Goal: Transaction & Acquisition: Purchase product/service

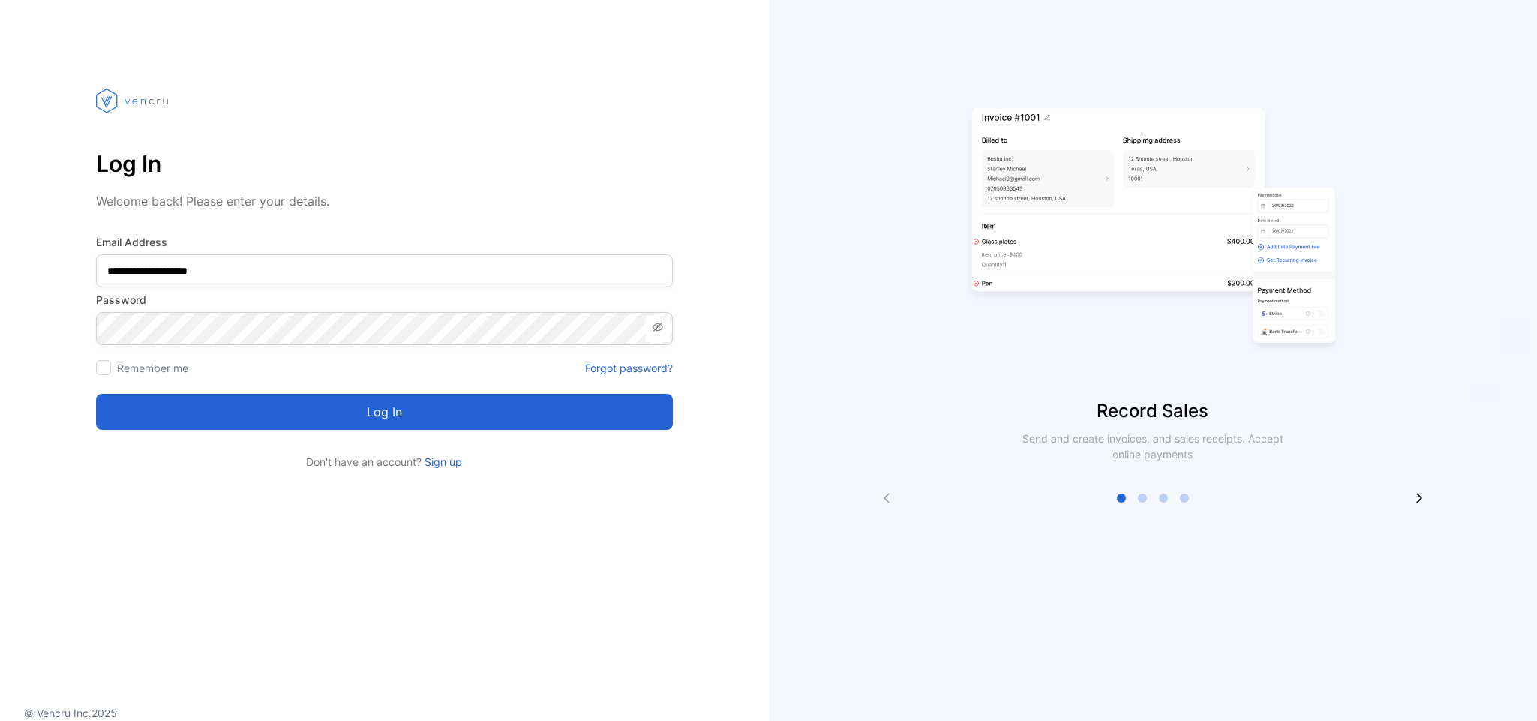
click at [360, 415] on button "Log in" at bounding box center [384, 412] width 577 height 36
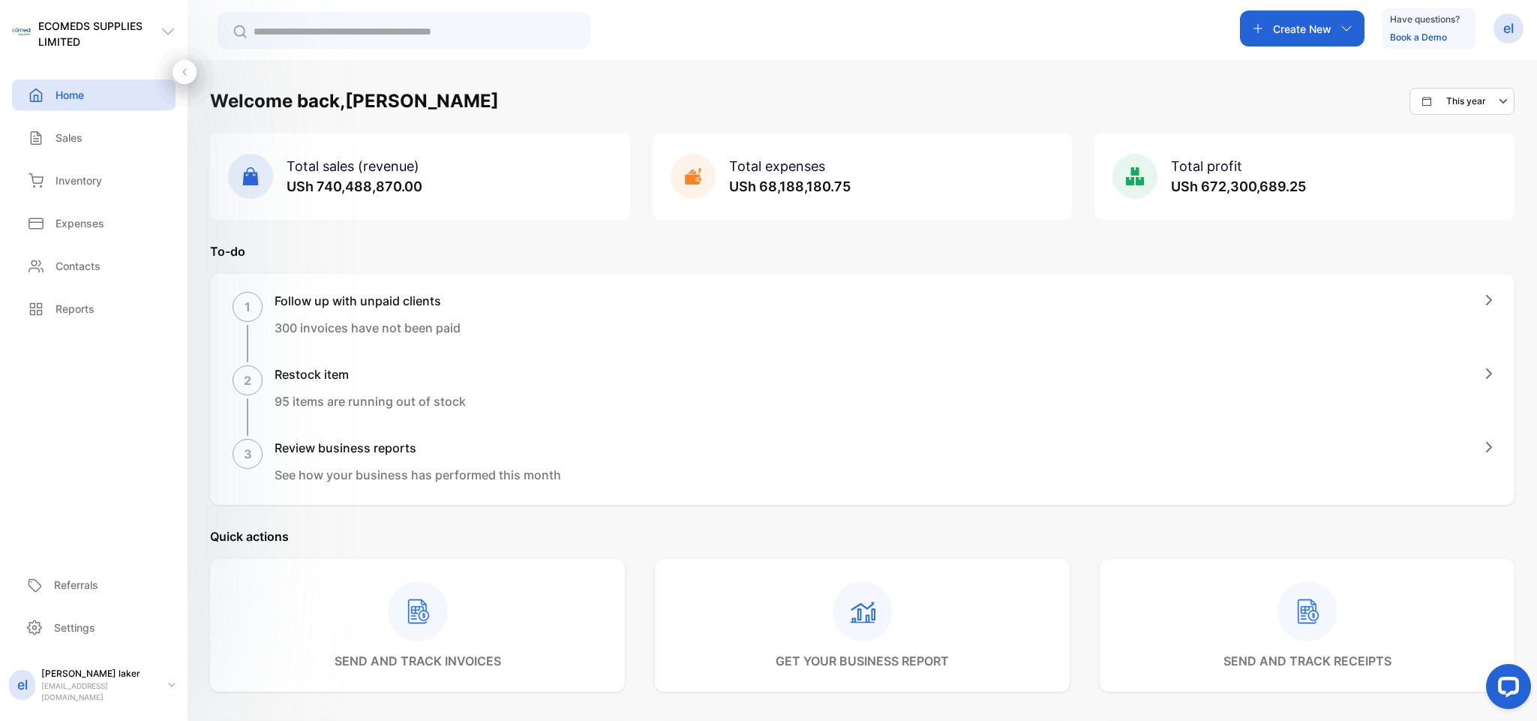
click at [964, 340] on div "1 Follow up with unpaid clients 300 invoices have not been paid" at bounding box center [861, 327] width 1259 height 70
click at [70, 140] on p "Sales" at bounding box center [68, 138] width 27 height 16
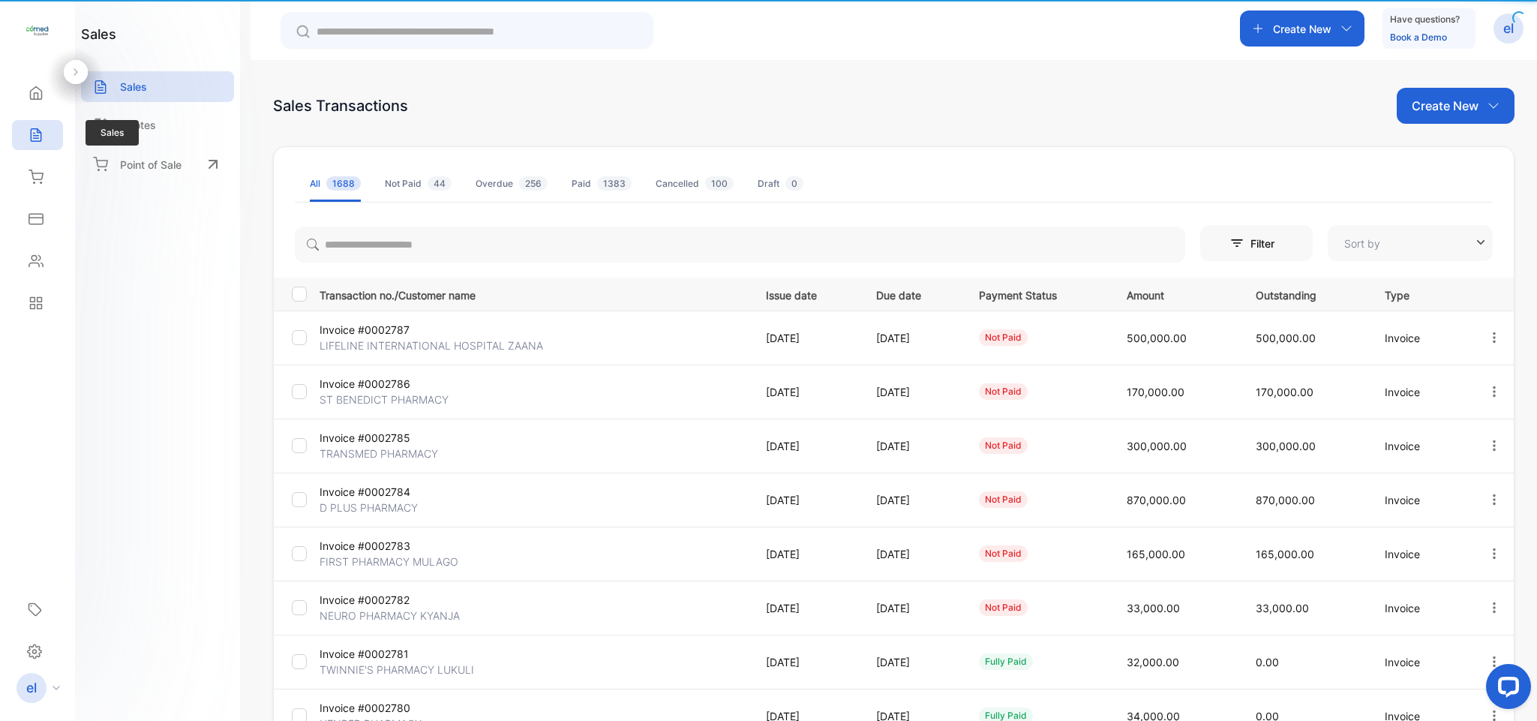
type input "**********"
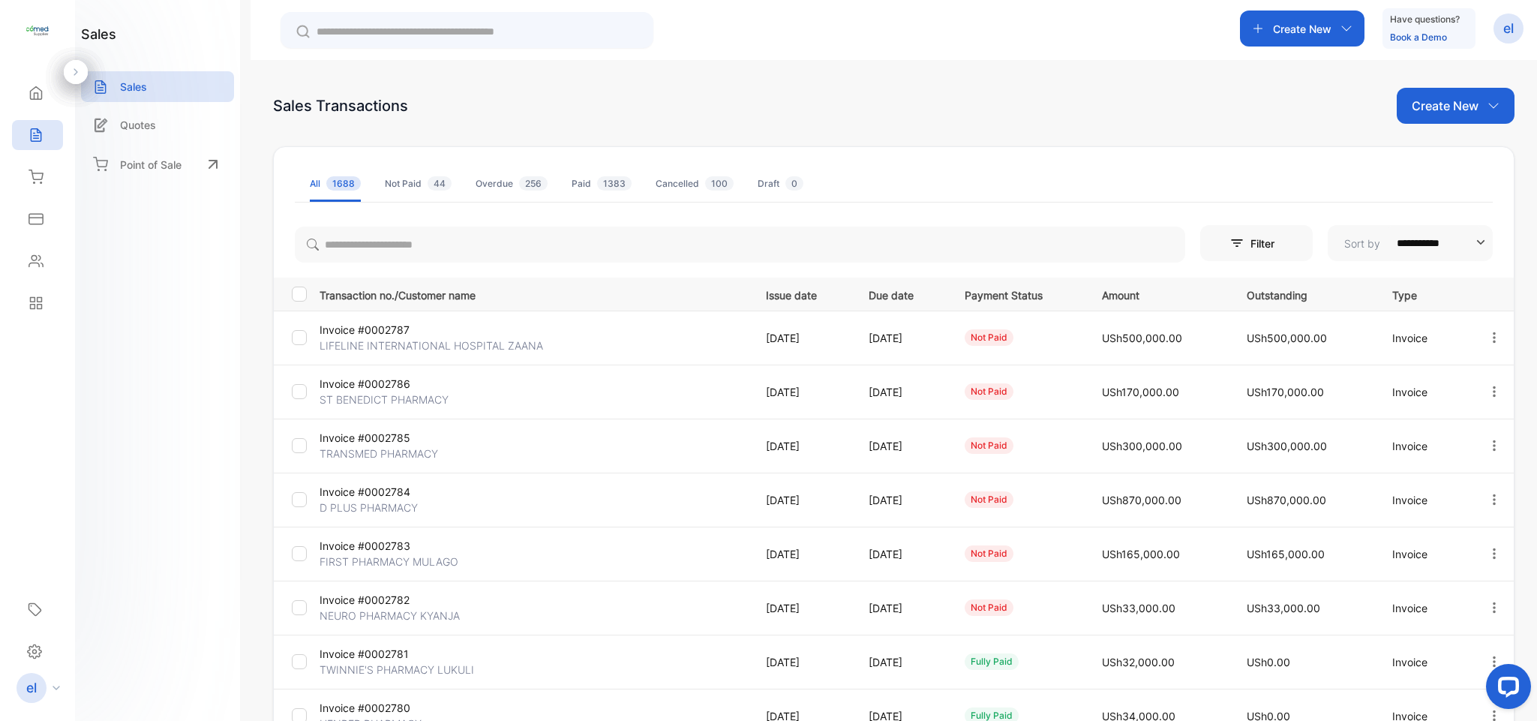
click at [1305, 23] on p "Create New" at bounding box center [1302, 29] width 58 height 16
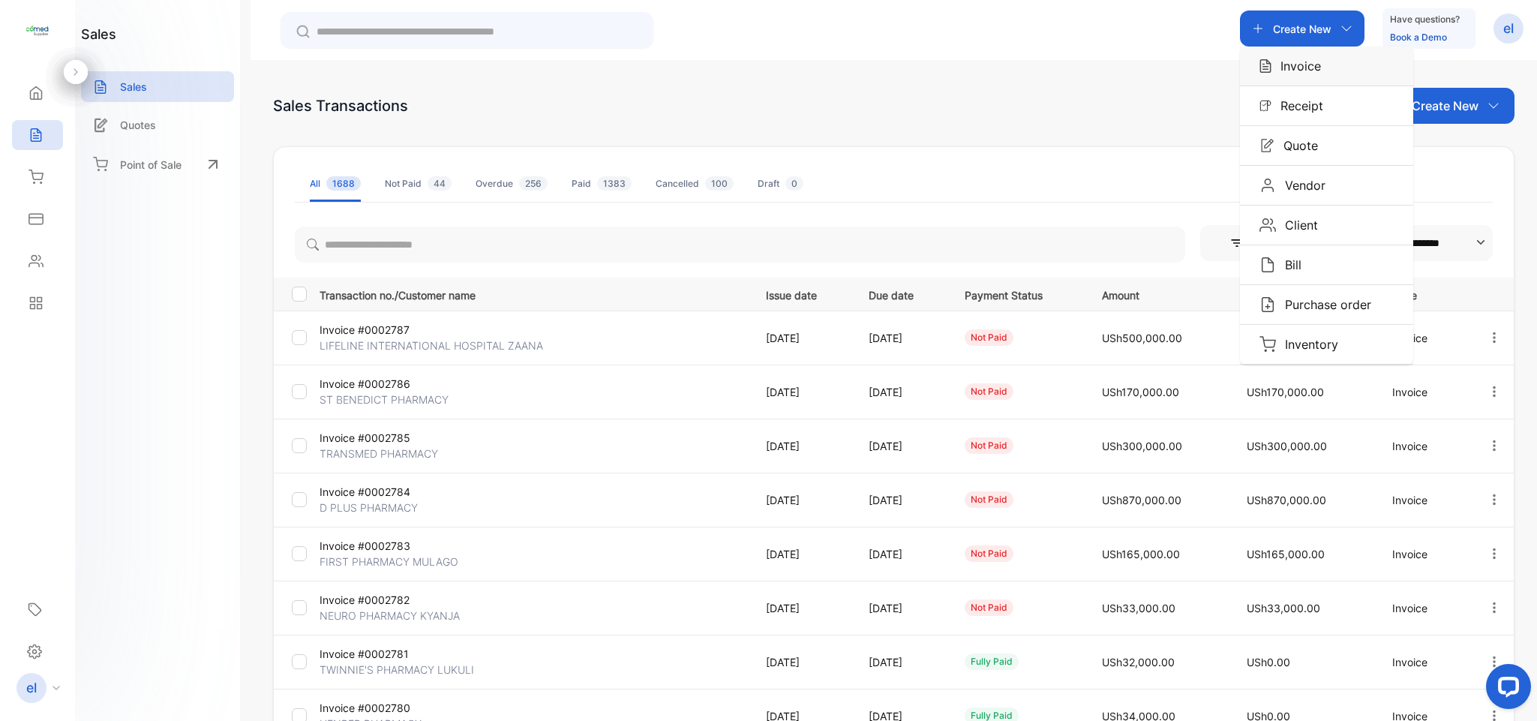
click at [1312, 52] on div "Invoice" at bounding box center [1326, 65] width 173 height 39
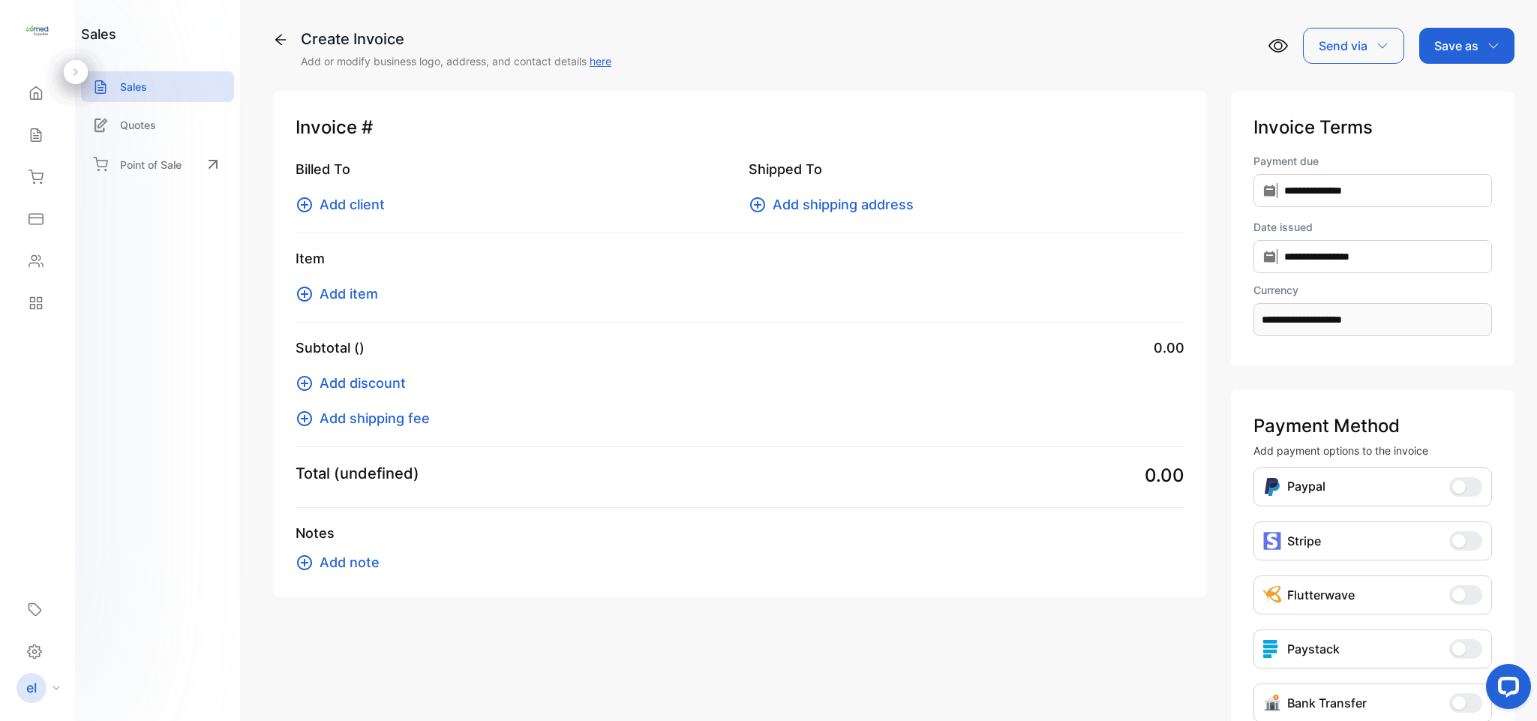
type input "**********"
click at [376, 205] on span "Add client" at bounding box center [351, 204] width 65 height 20
click at [370, 202] on span "Add client" at bounding box center [351, 204] width 65 height 20
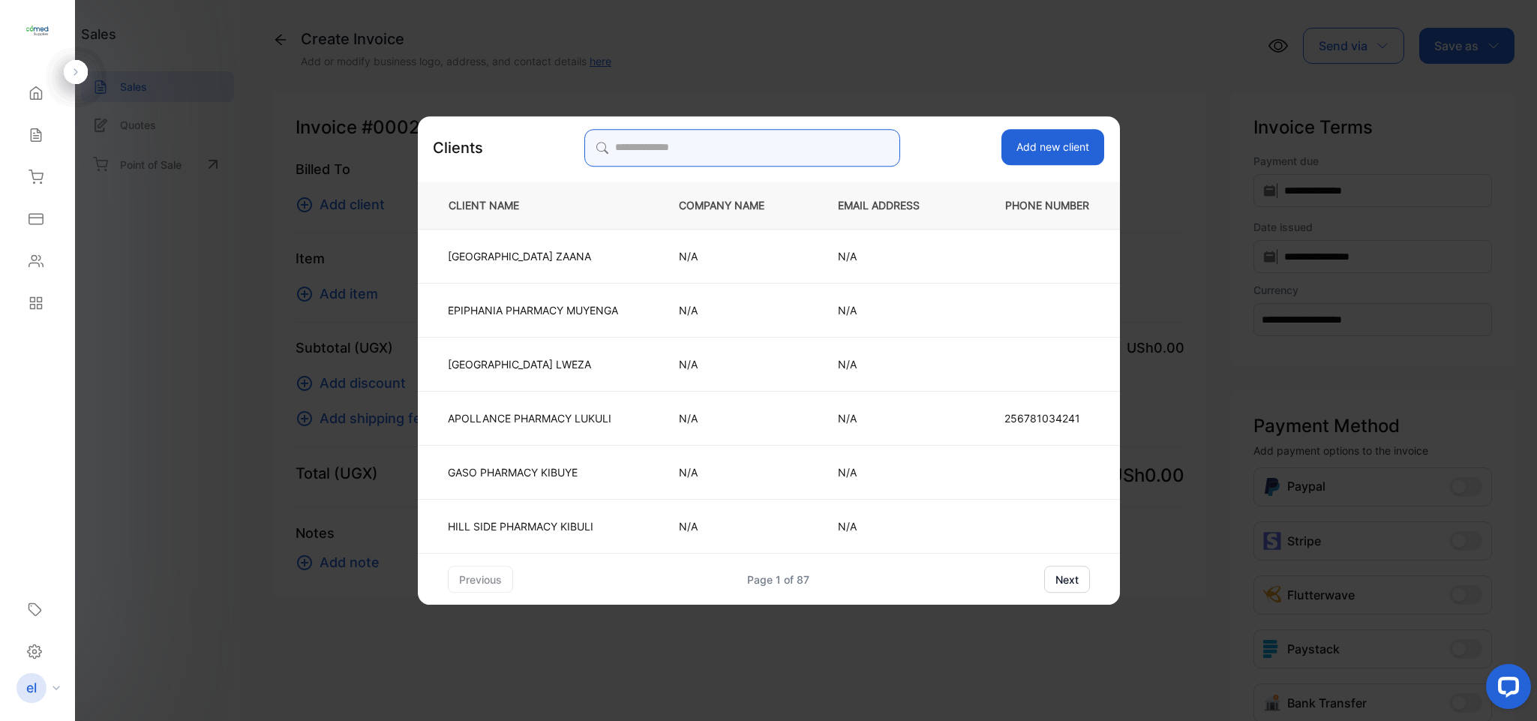
click at [622, 142] on input "search" at bounding box center [742, 147] width 316 height 37
click at [1045, 145] on button "Add new client" at bounding box center [1052, 148] width 103 height 36
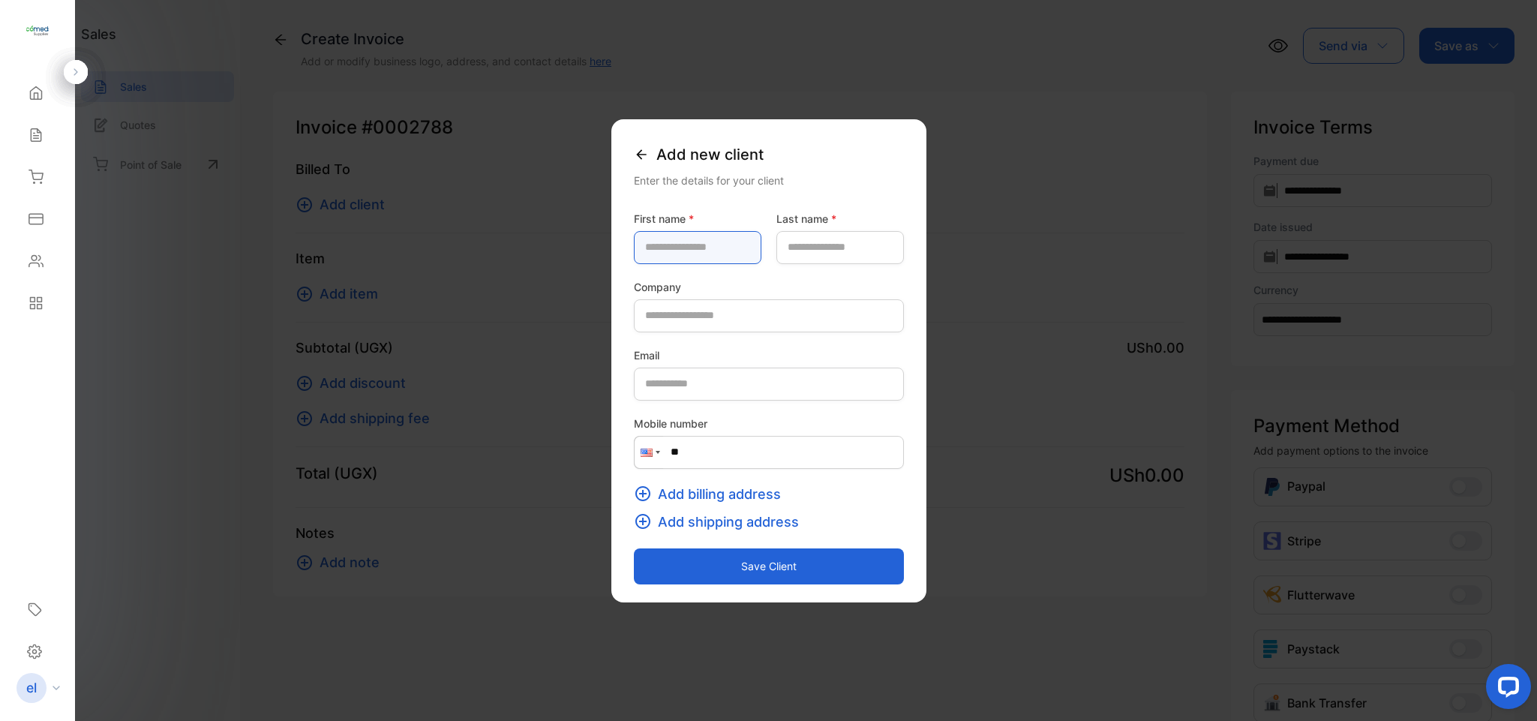
click at [634, 241] on name-inputfirstname "text" at bounding box center [697, 247] width 127 height 33
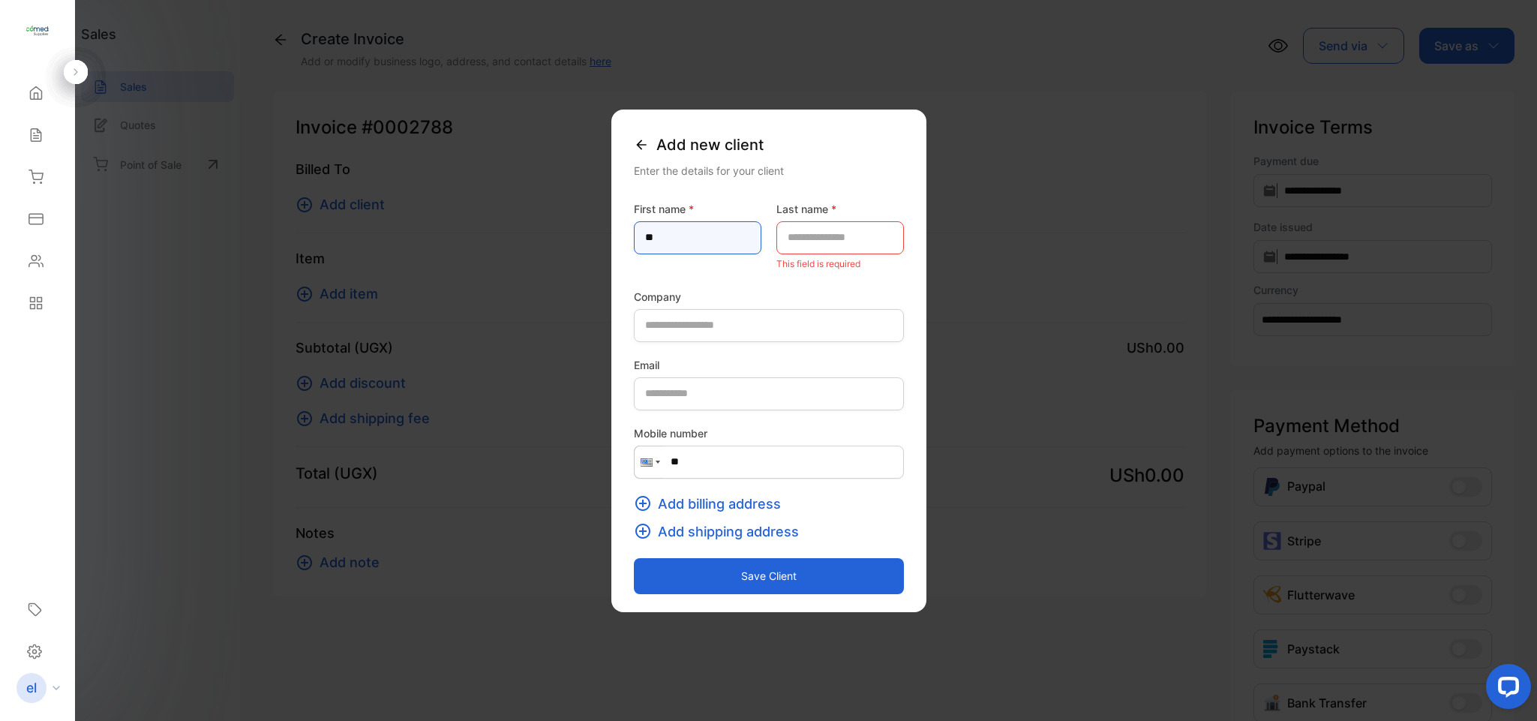
type name-inputfirstname "*"
type name-inputfirstname "**********"
click at [803, 227] on name-inputlastname "text" at bounding box center [839, 237] width 127 height 33
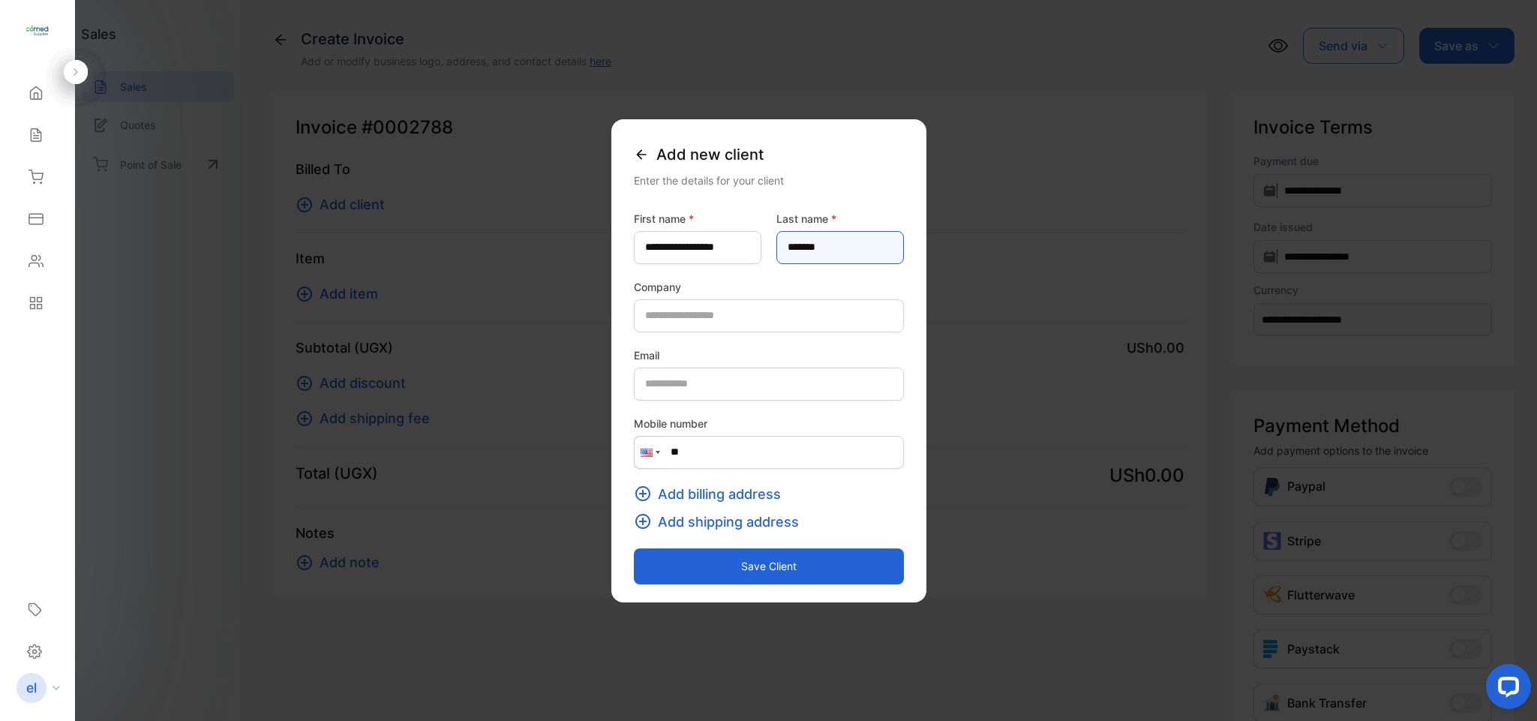
type name-inputlastname "*******"
click at [769, 570] on button "Save client" at bounding box center [769, 566] width 270 height 36
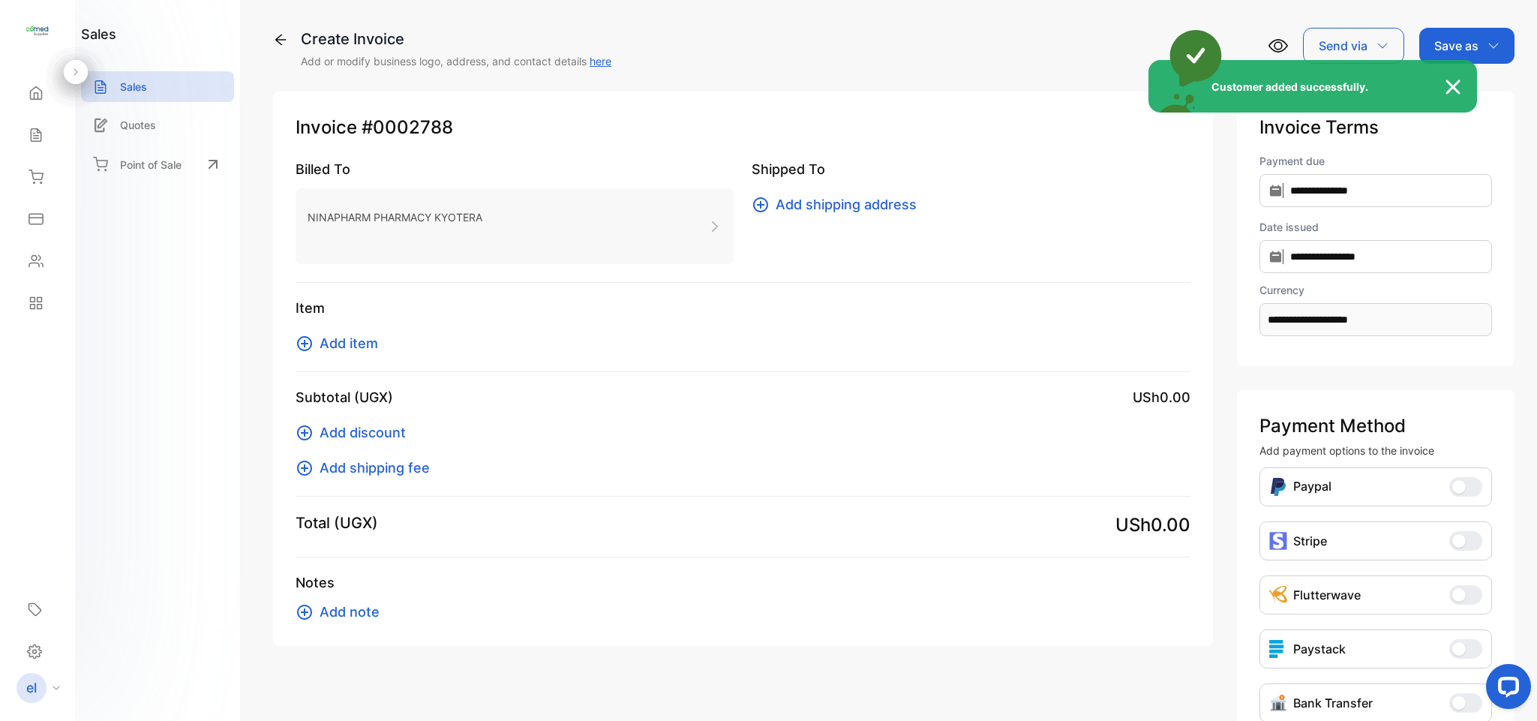
click at [347, 343] on div "Customer added successfully." at bounding box center [768, 360] width 1537 height 721
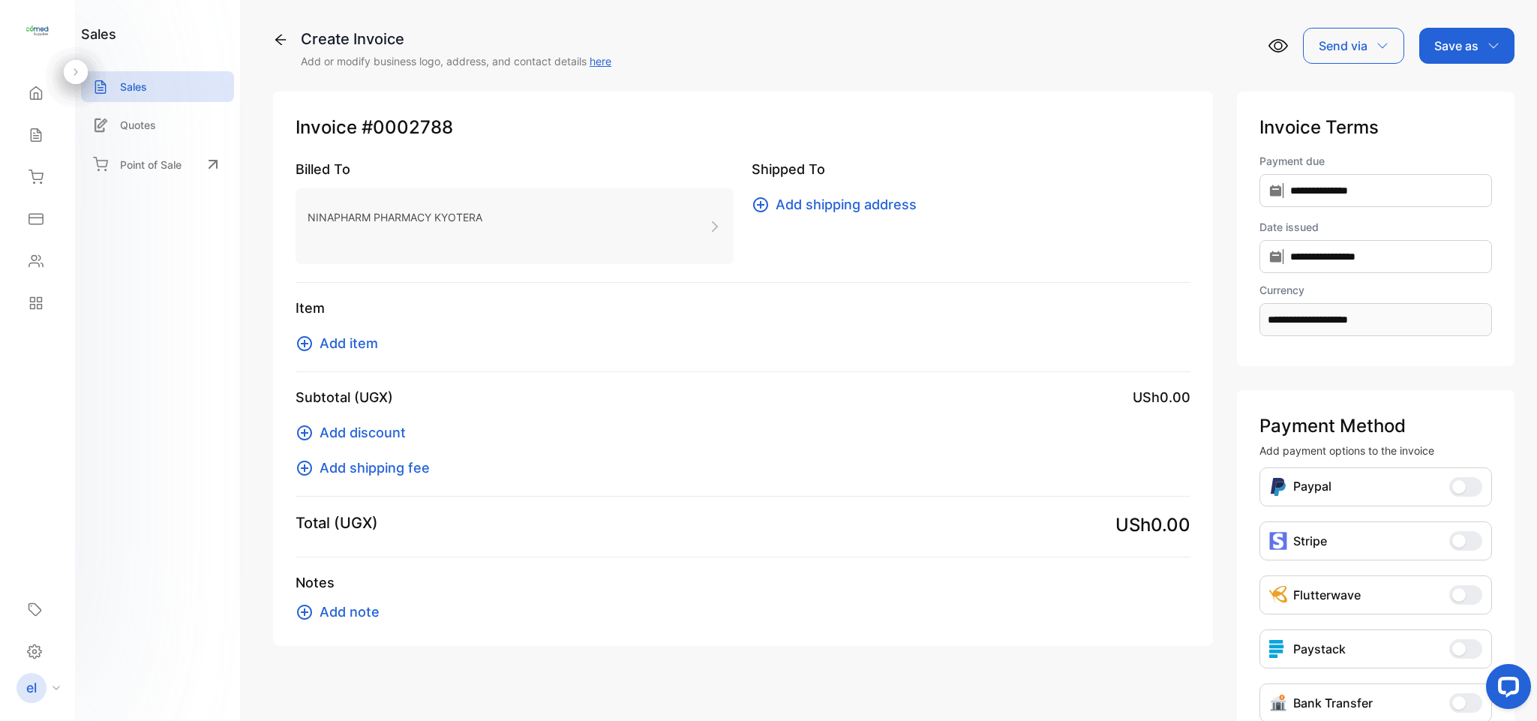
click at [347, 343] on span "Add item" at bounding box center [348, 343] width 58 height 20
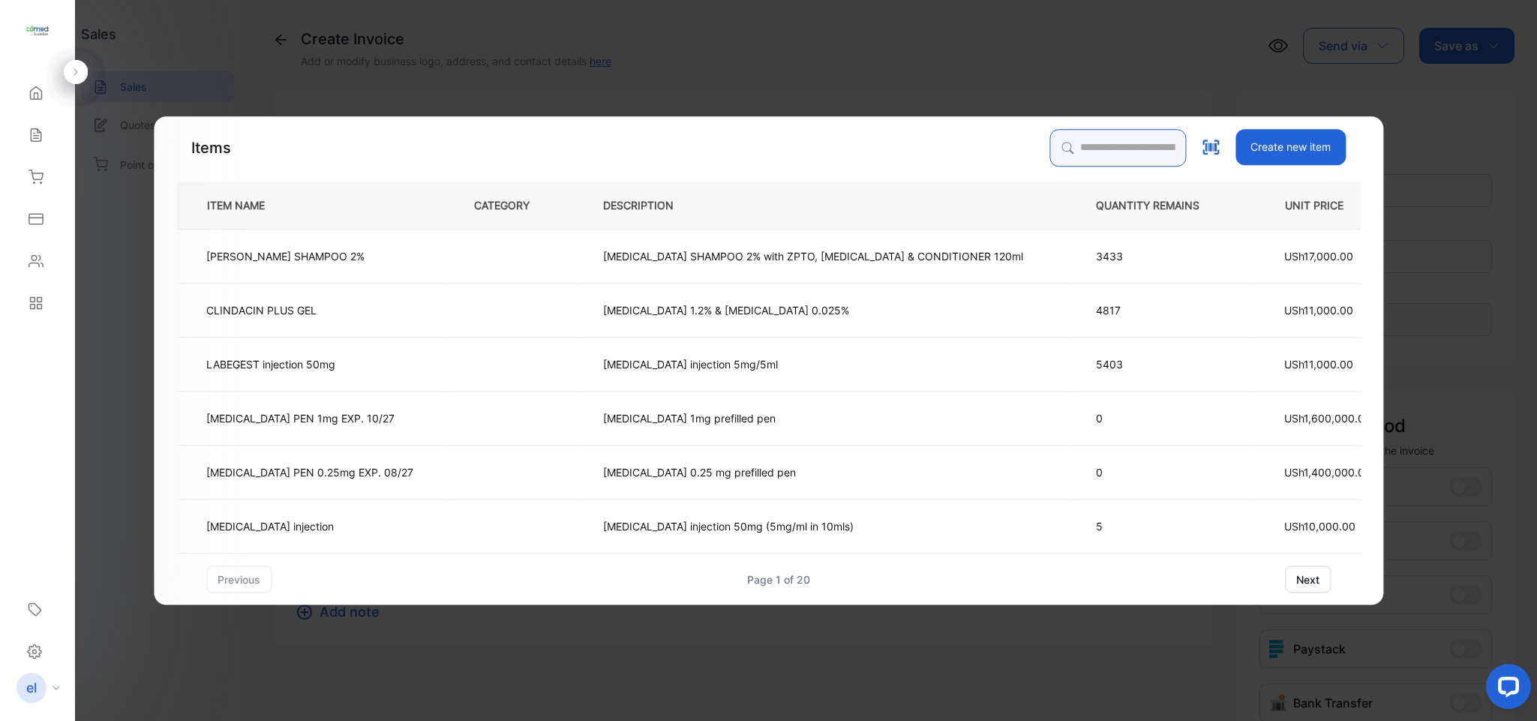
click at [1057, 146] on input "search" at bounding box center [1117, 147] width 136 height 37
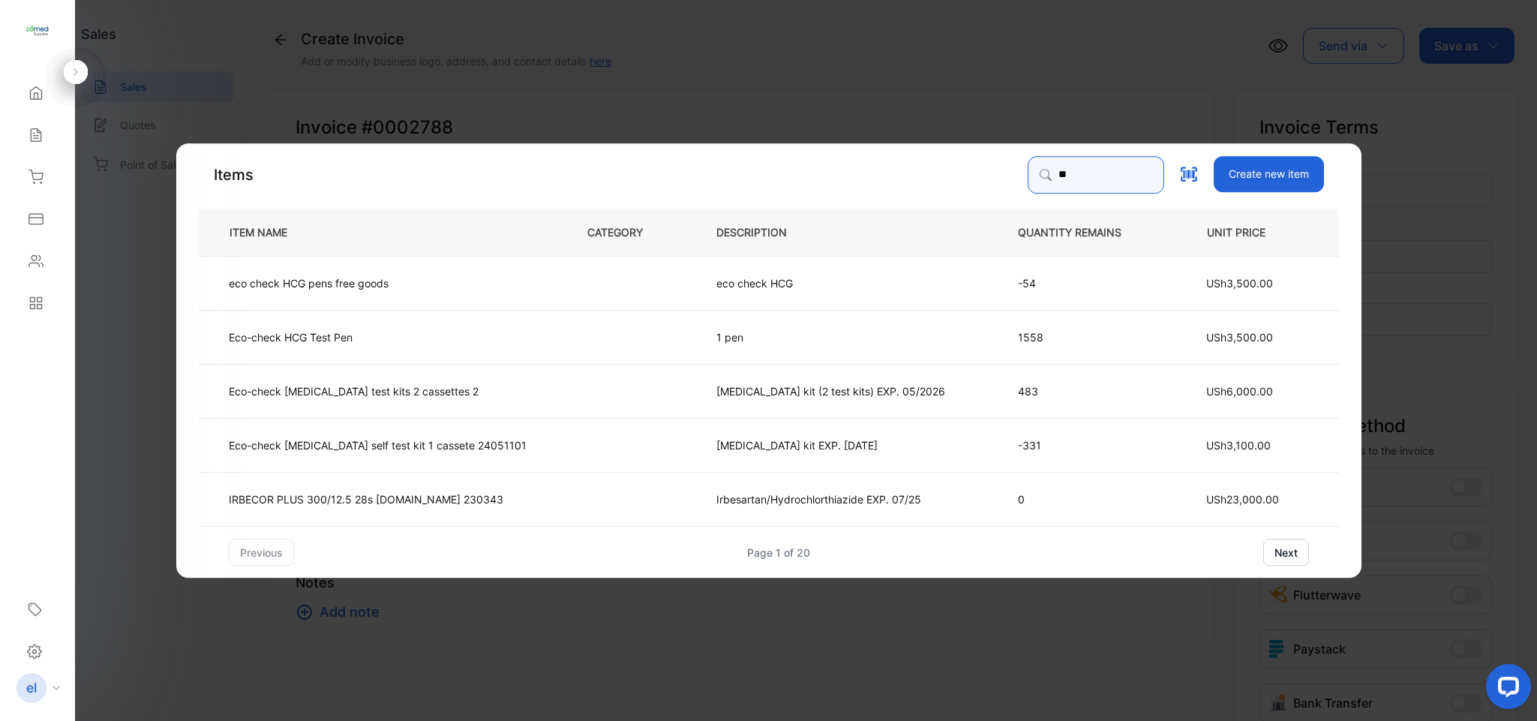
type input "*"
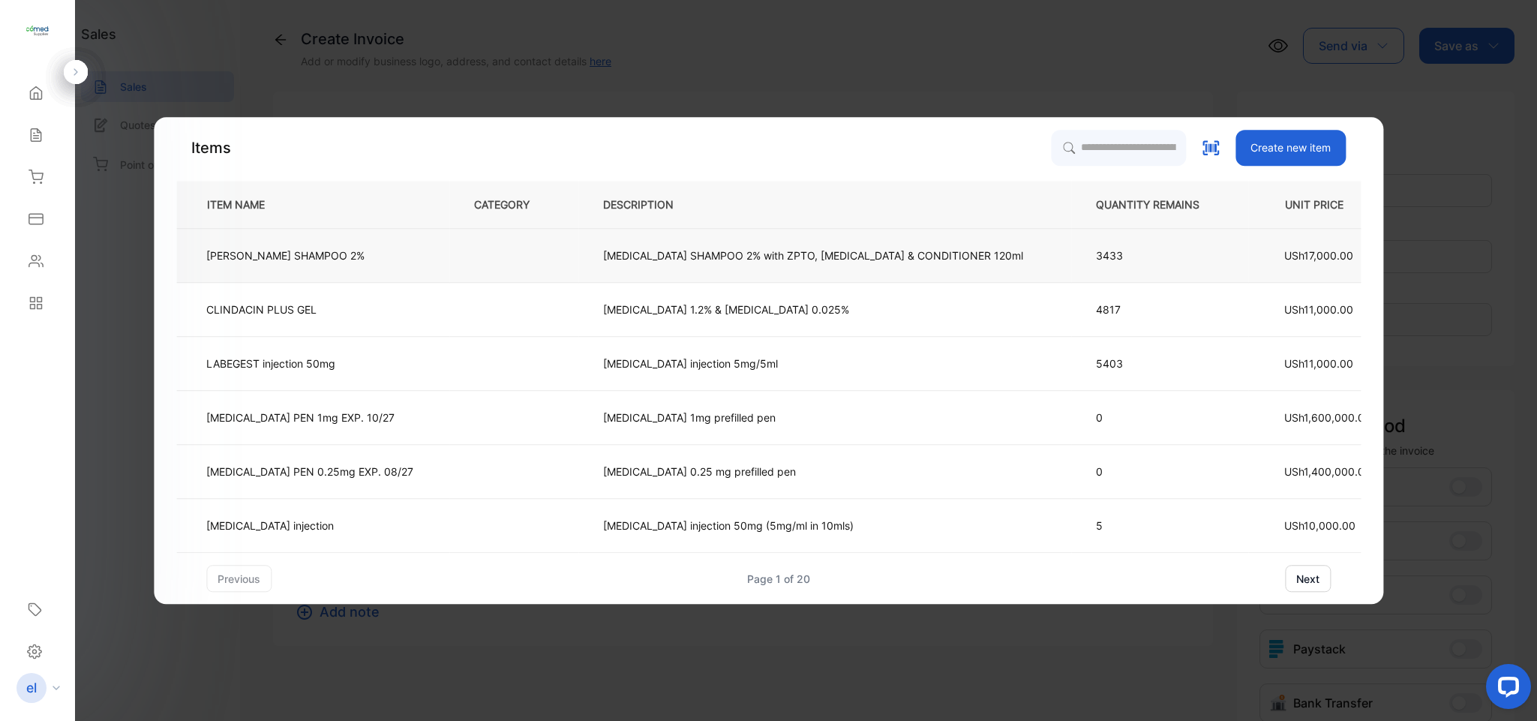
click at [406, 250] on td "[PERSON_NAME] SHAMPOO 2%" at bounding box center [312, 256] width 273 height 54
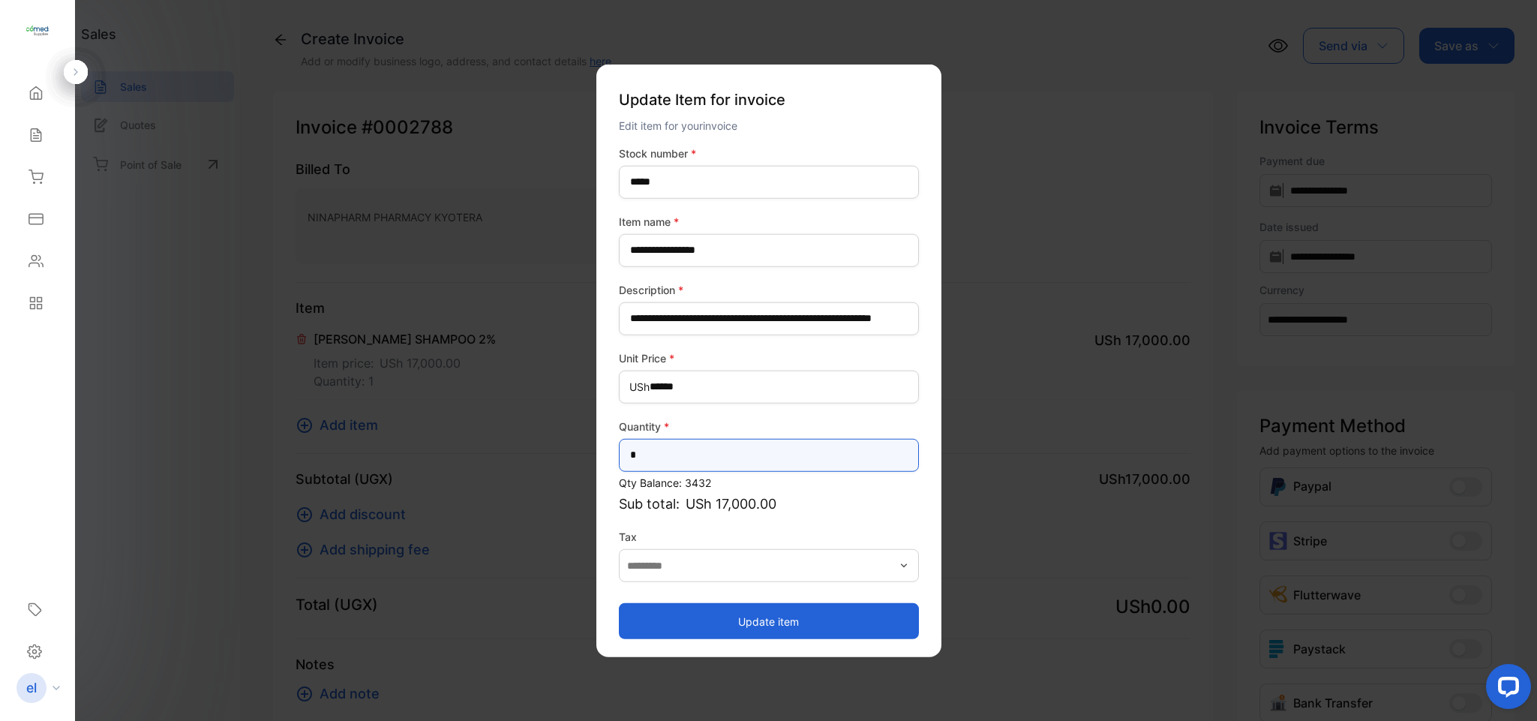
click at [671, 454] on input "*" at bounding box center [769, 454] width 300 height 33
type input "*"
type input "**"
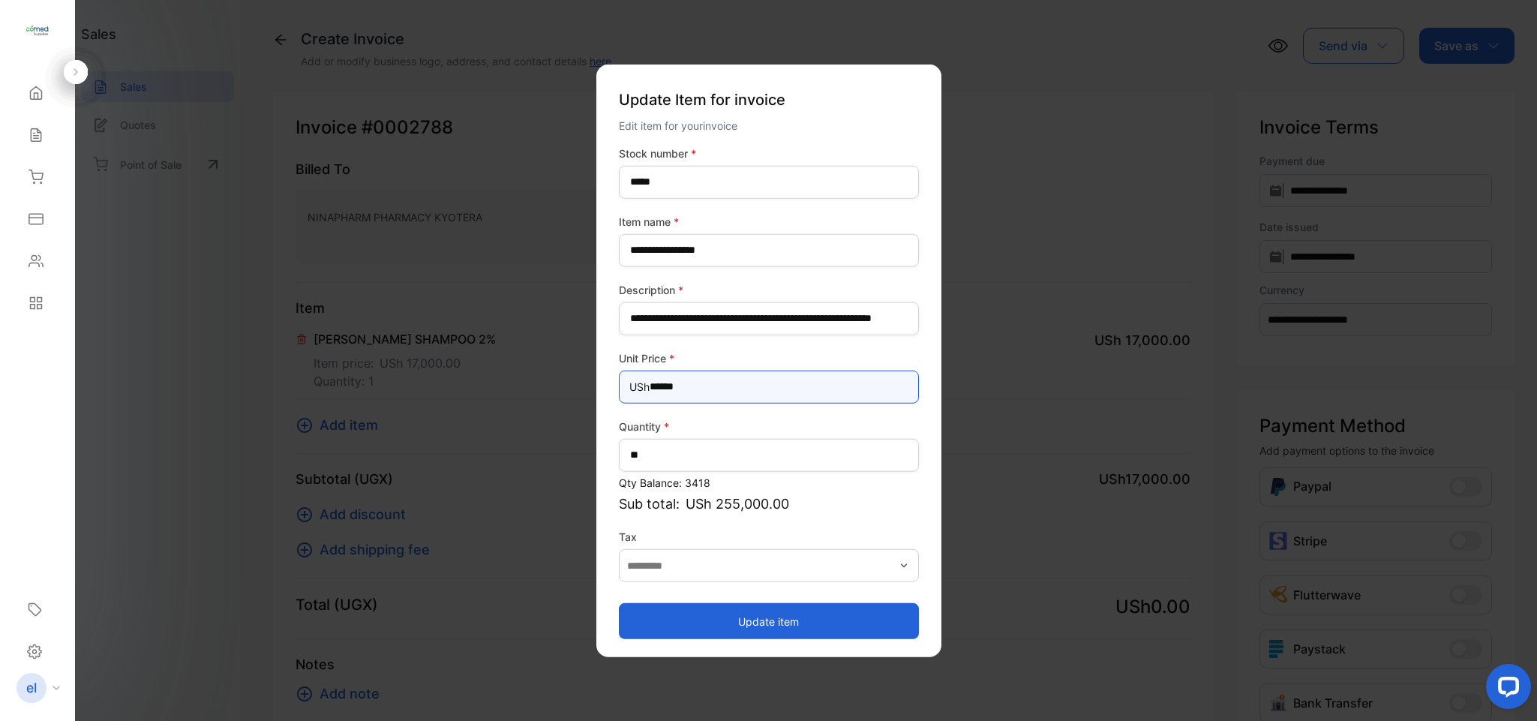
click at [696, 391] on Price-inputprice "******" at bounding box center [769, 386] width 300 height 33
type Price-inputprice "*"
type Price-inputprice "******"
click at [814, 614] on button "Update item" at bounding box center [769, 621] width 300 height 36
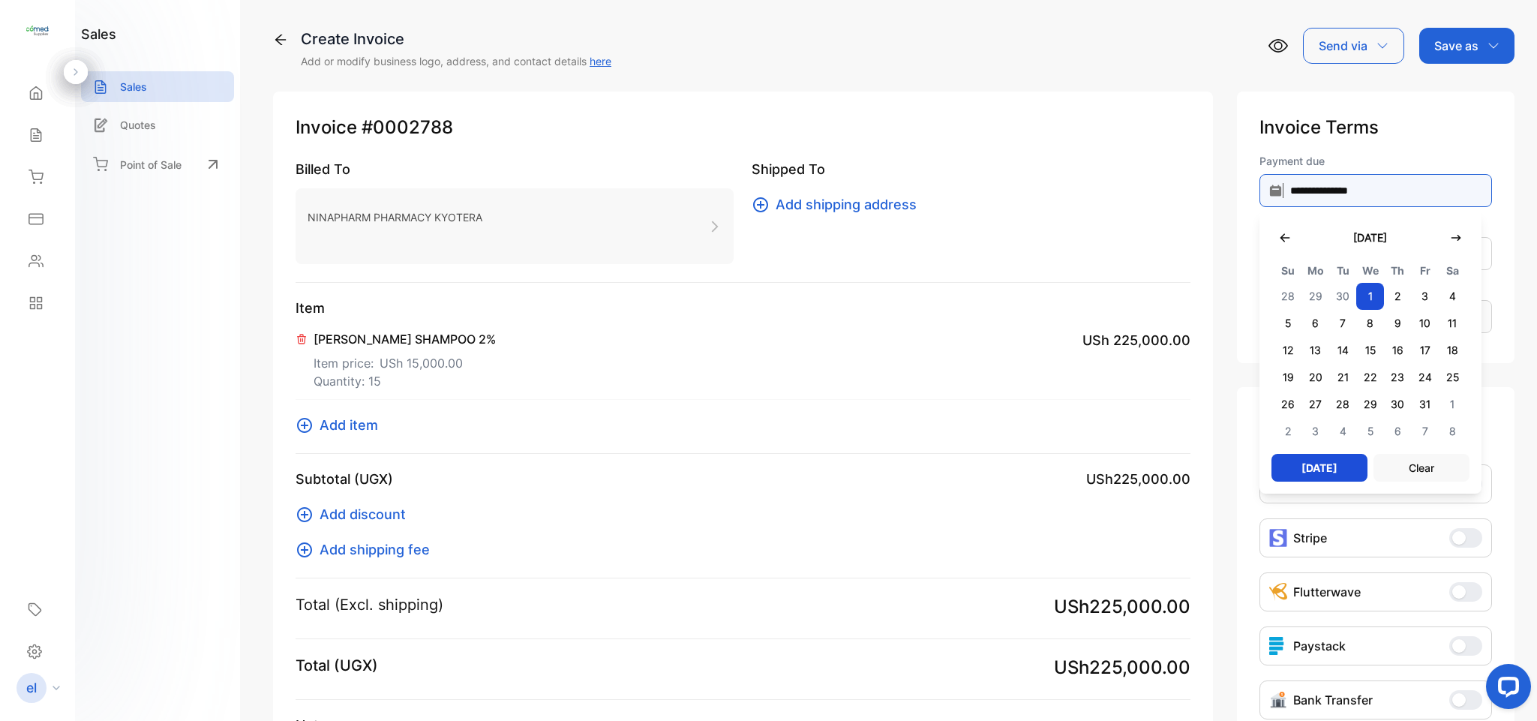
click at [1359, 196] on input "**********" at bounding box center [1375, 190] width 232 height 33
click at [1285, 235] on icon "button" at bounding box center [1285, 238] width 12 height 12
click at [1337, 288] on span "2" at bounding box center [1343, 296] width 28 height 27
type input "**********"
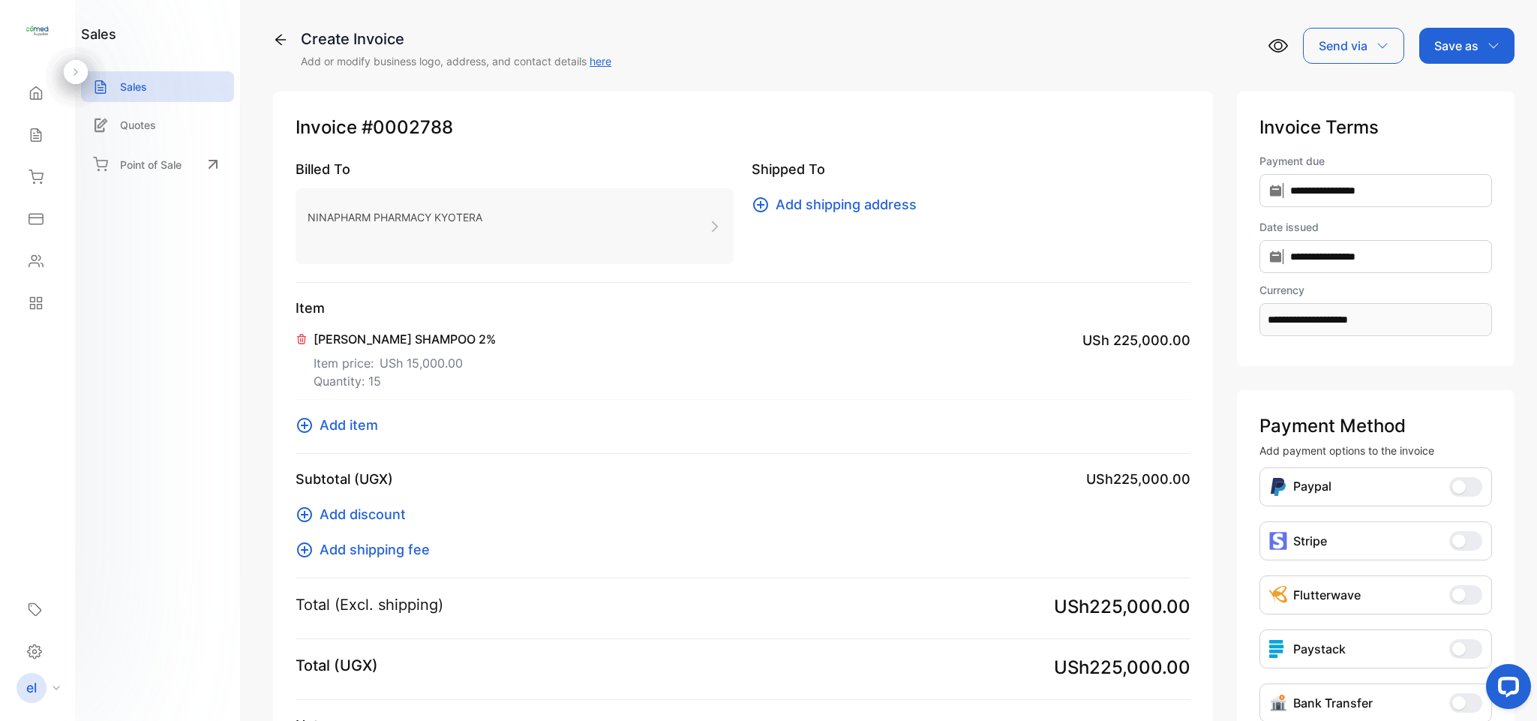
click at [1449, 52] on p "Save as" at bounding box center [1456, 46] width 44 height 18
click at [1451, 79] on div "Invoice" at bounding box center [1463, 97] width 86 height 47
click at [1444, 102] on div "Invoice" at bounding box center [1463, 95] width 86 height 30
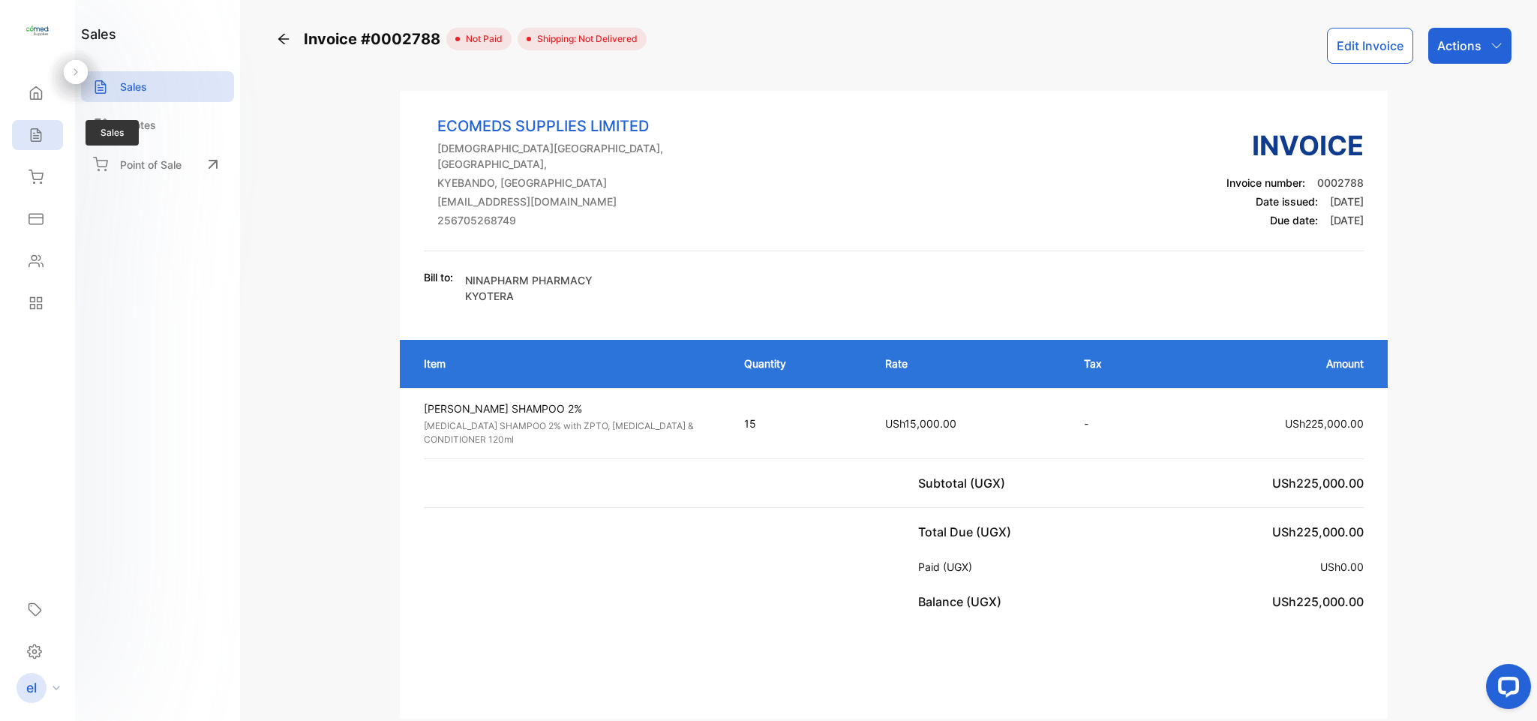
click at [32, 138] on icon at bounding box center [35, 134] width 15 height 15
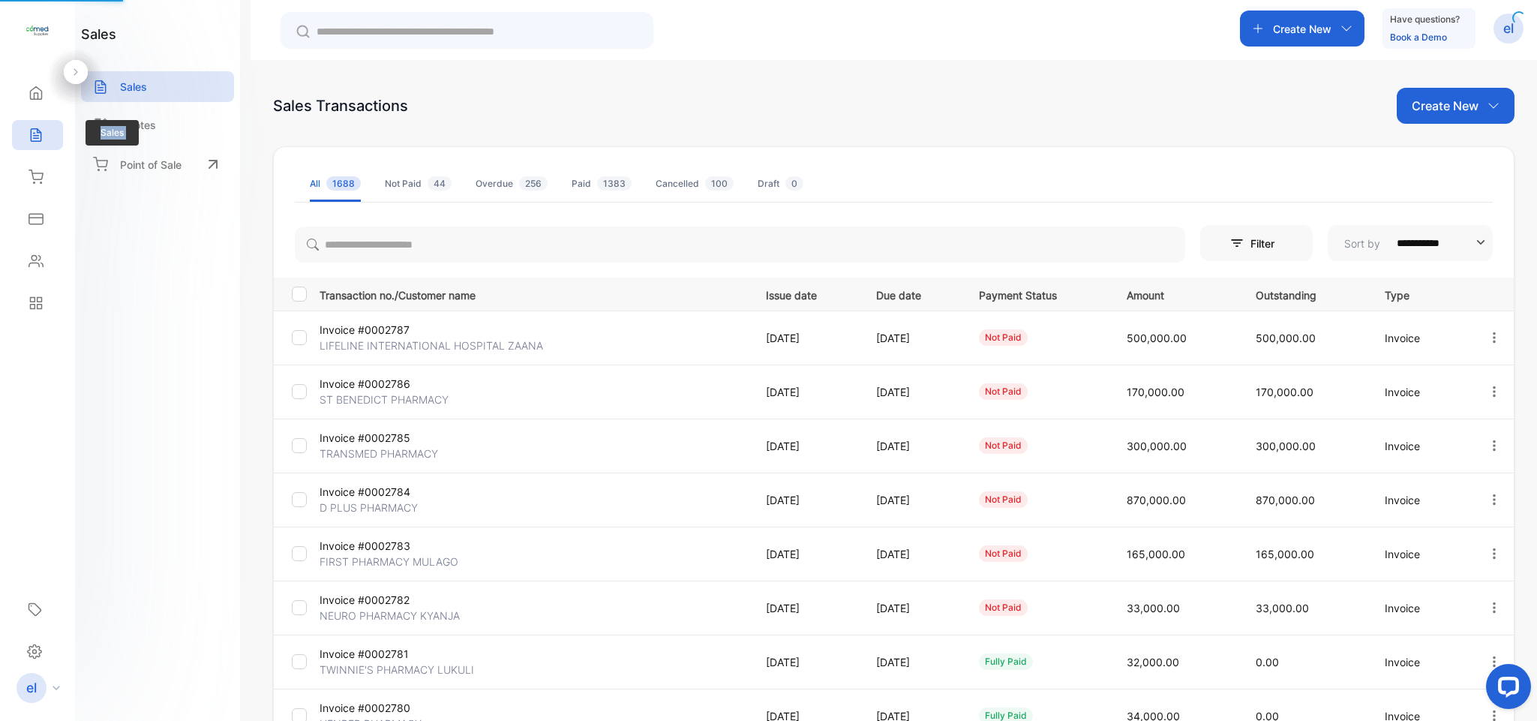
click at [32, 138] on icon at bounding box center [35, 134] width 15 height 15
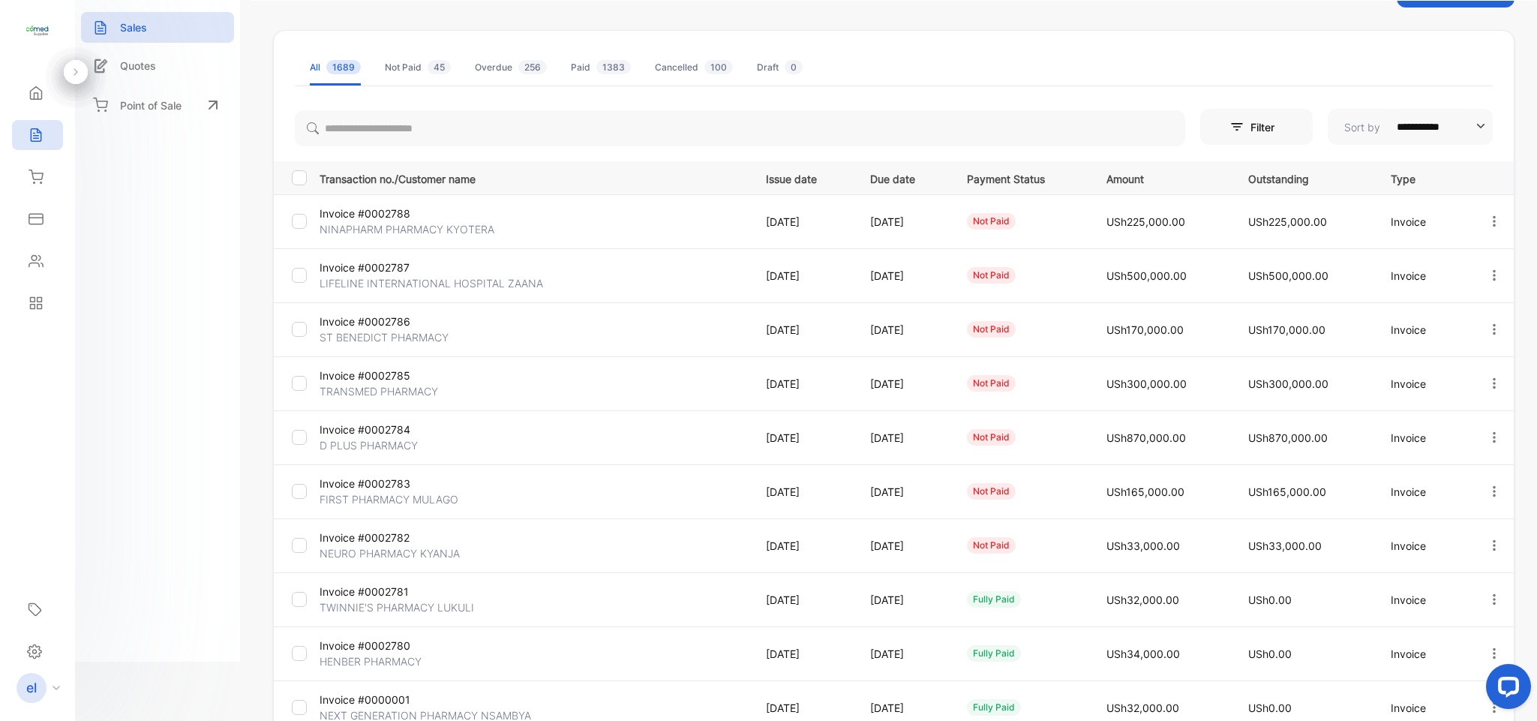
scroll to position [106, 0]
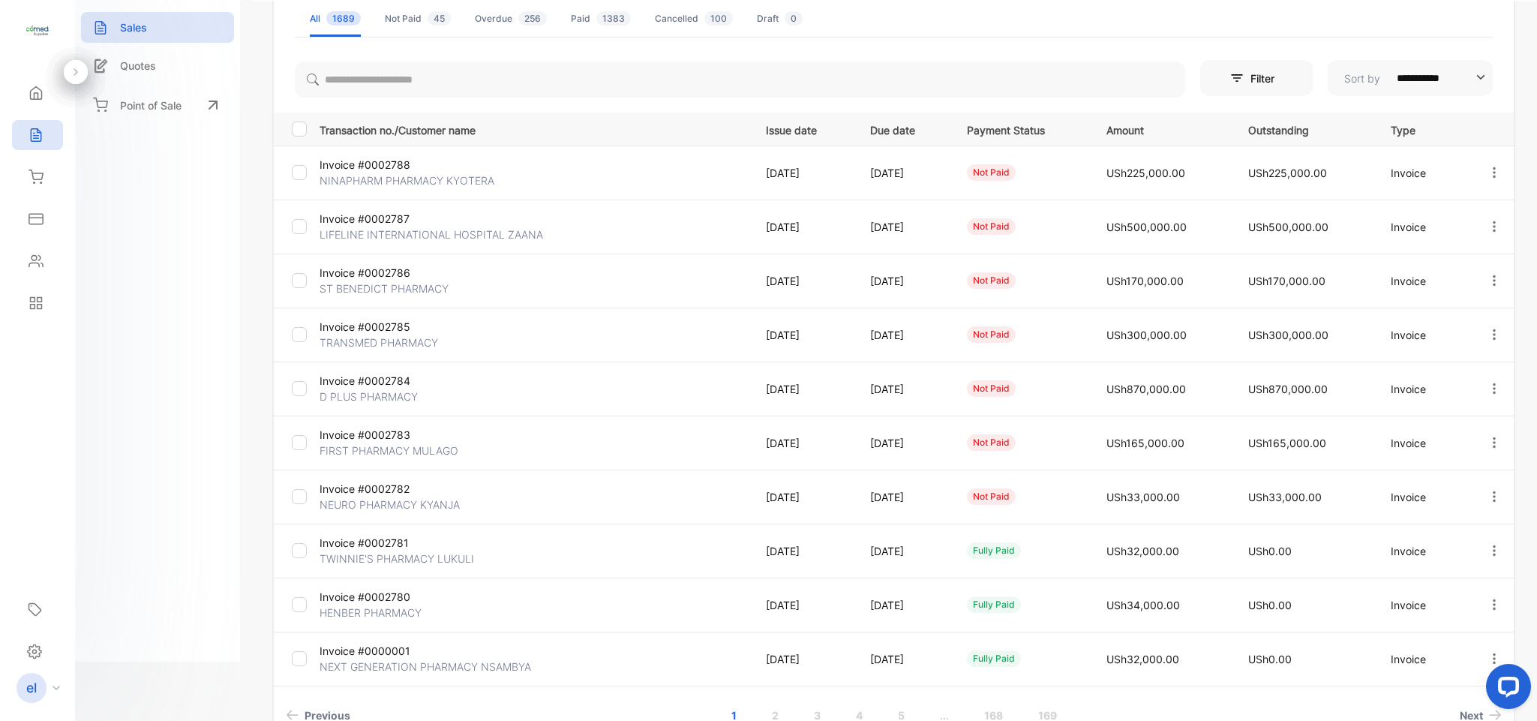
click at [515, 534] on tbody "Invoice #0002788 NINAPHARM PHARMACY KYOTERA [DATE] [DATE] not paid USh225,000.0…" at bounding box center [894, 415] width 1240 height 540
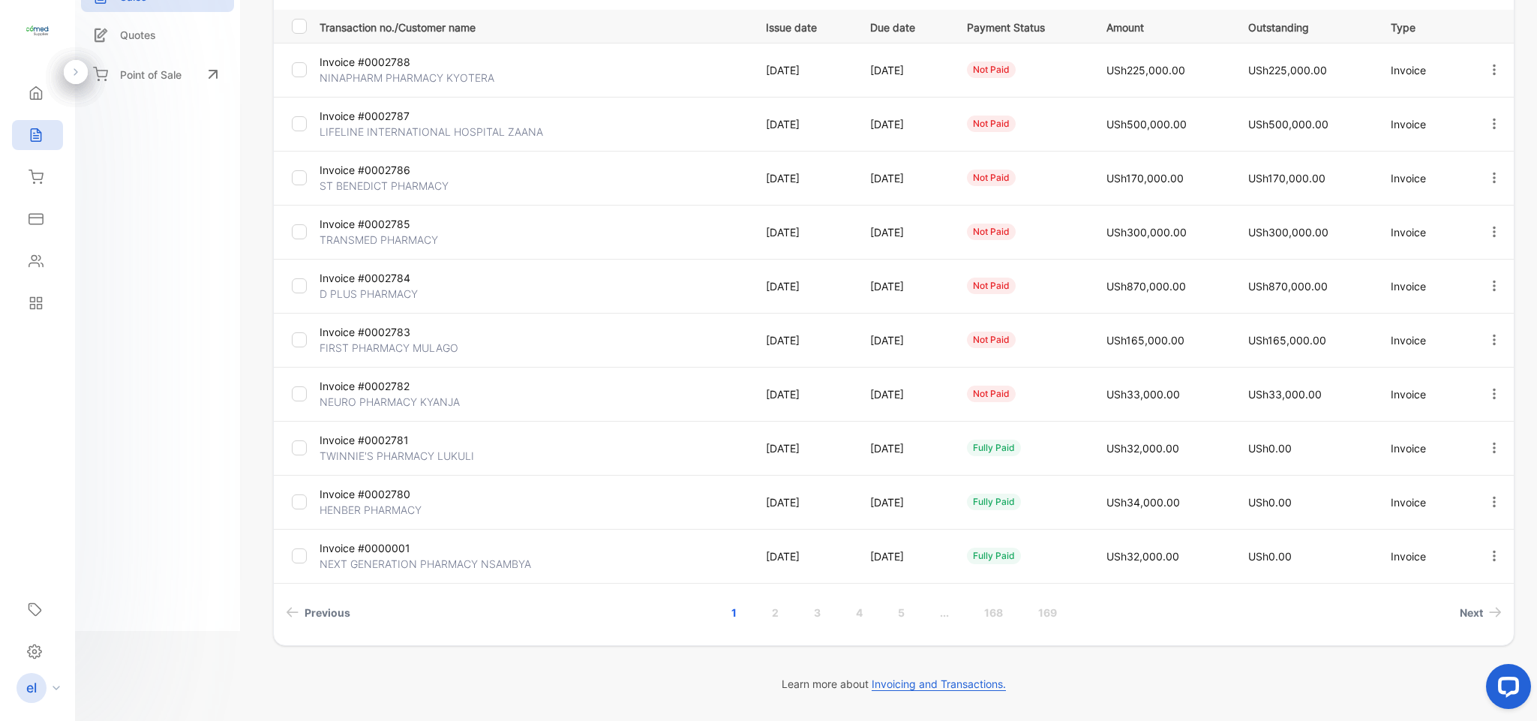
scroll to position [1, 82]
click at [768, 610] on link "2" at bounding box center [775, 612] width 43 height 28
click at [691, 448] on td "Invoice #0002771 MAJEX PHARMACY KAJJANSI" at bounding box center [530, 448] width 434 height 54
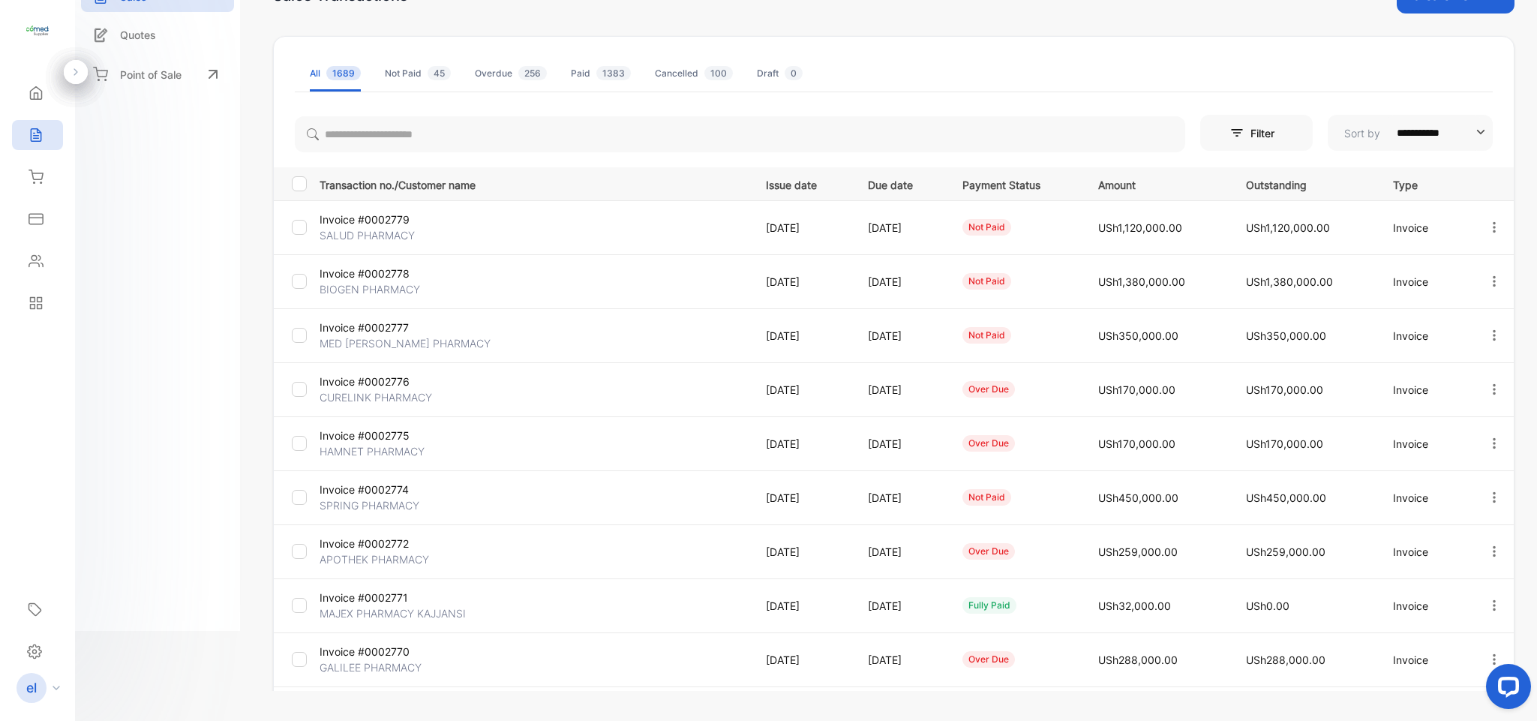
scroll to position [0, 0]
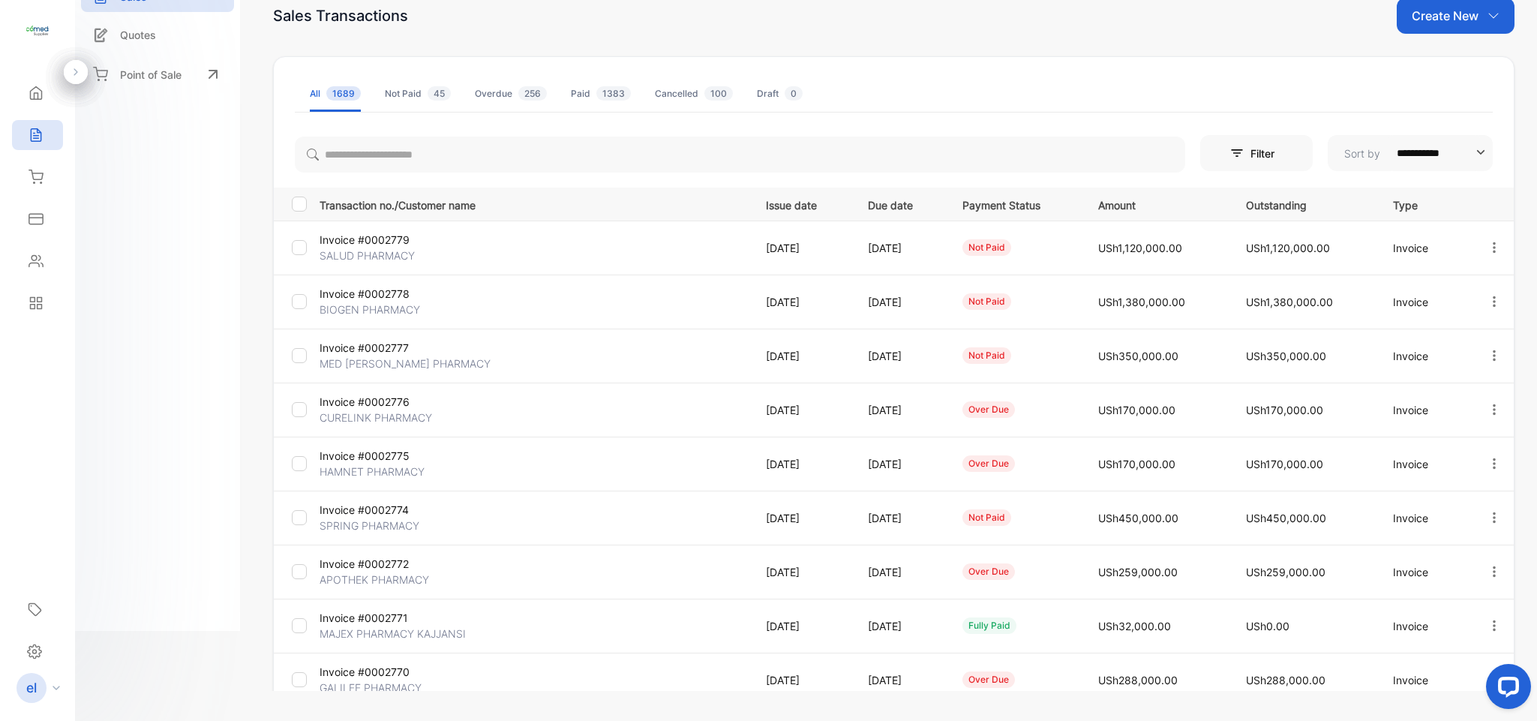
click at [325, 100] on div "All 1689" at bounding box center [335, 93] width 51 height 13
click at [38, 94] on icon at bounding box center [36, 93] width 11 height 13
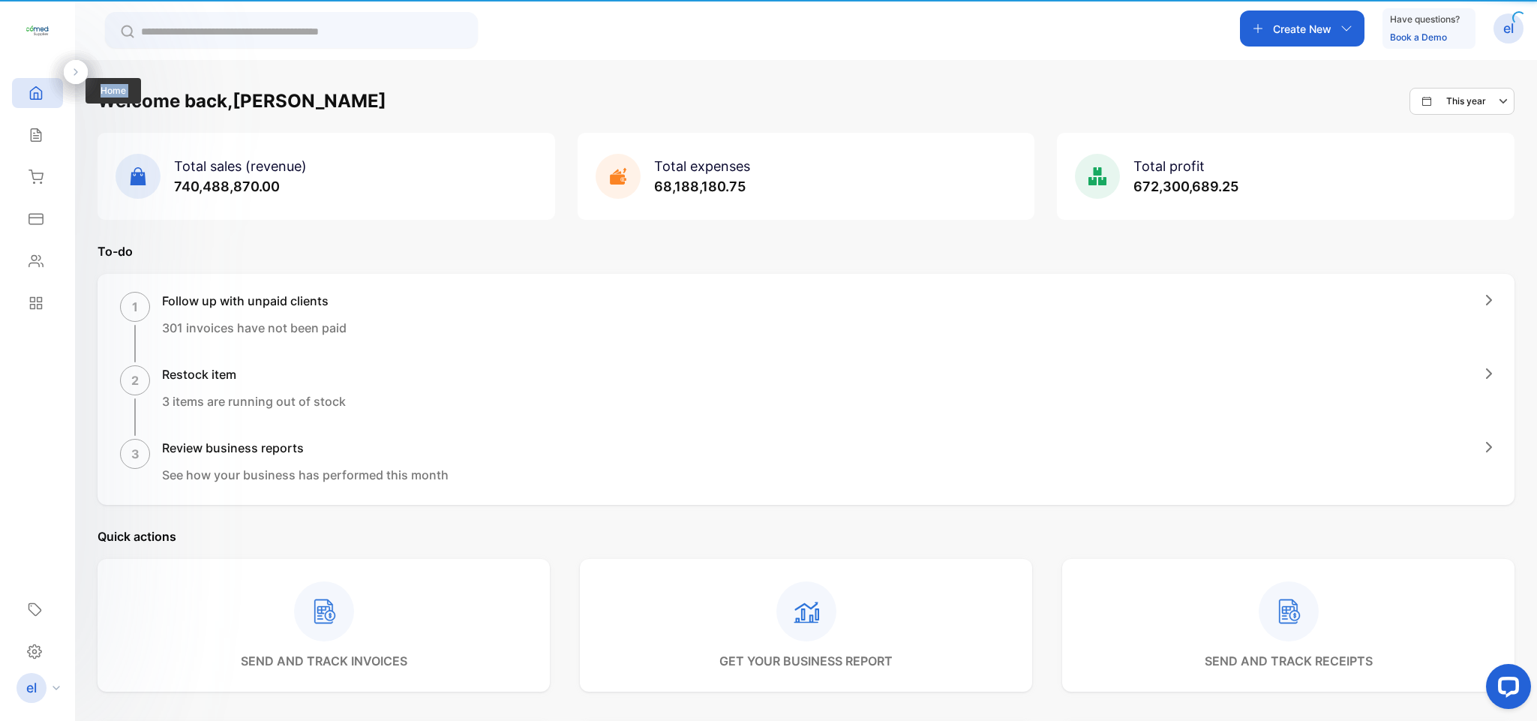
click at [38, 94] on icon at bounding box center [36, 93] width 11 height 13
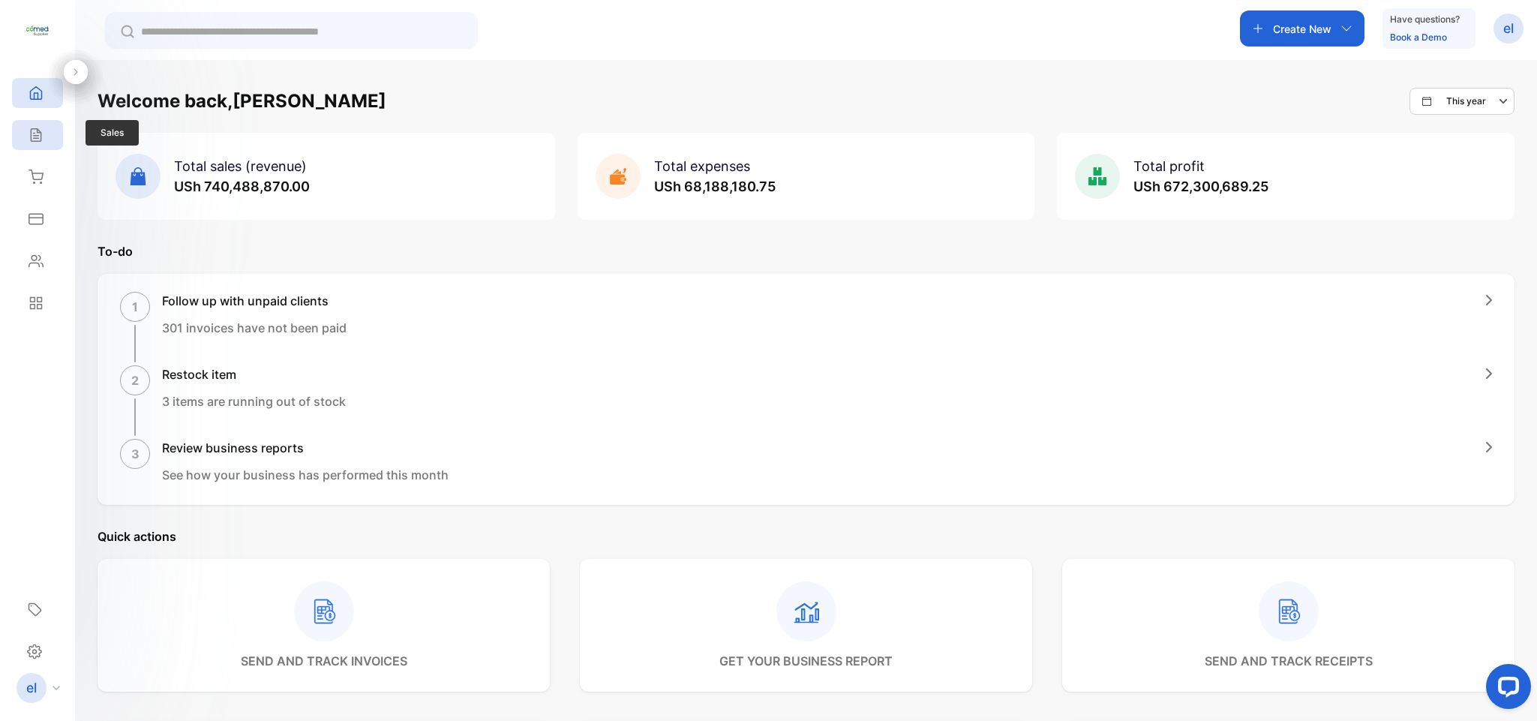
click at [36, 129] on icon at bounding box center [36, 135] width 10 height 13
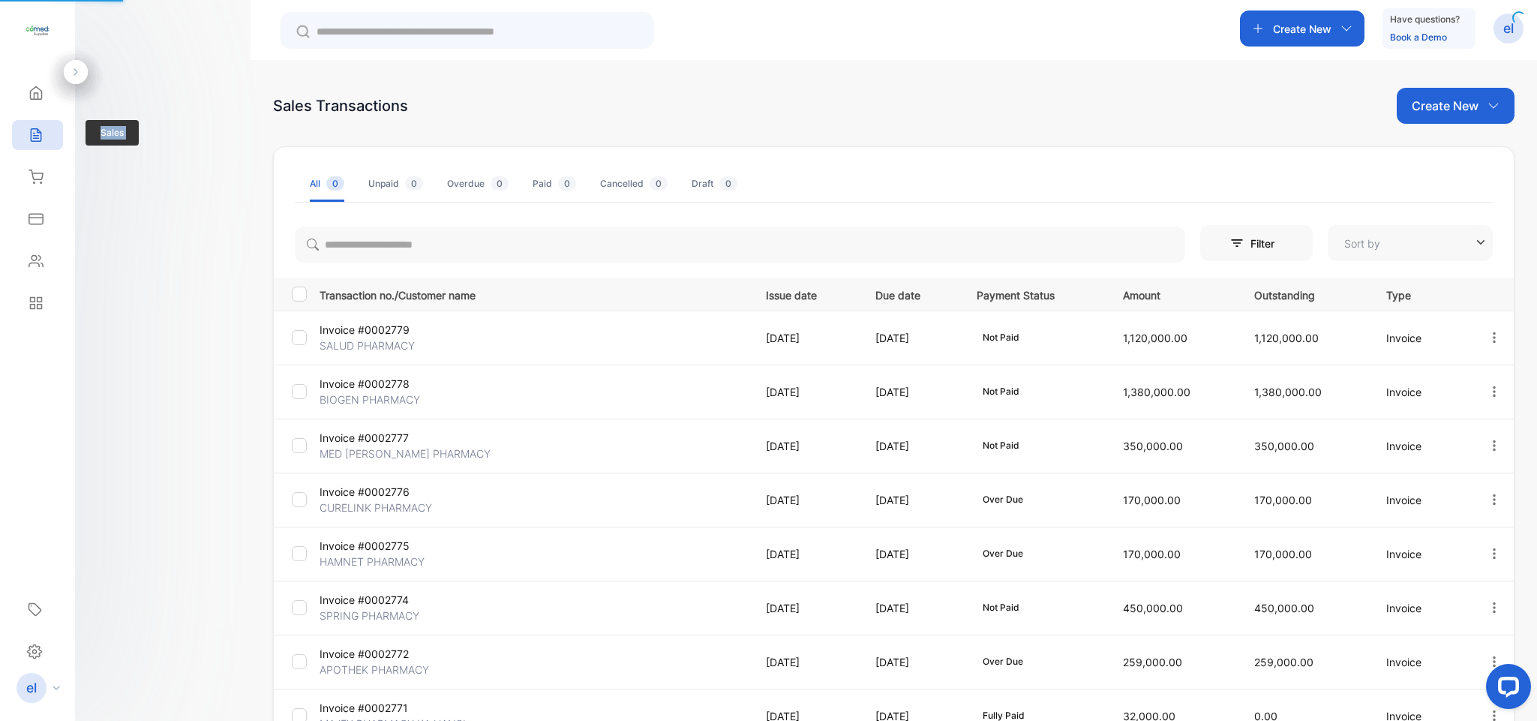
type input "**********"
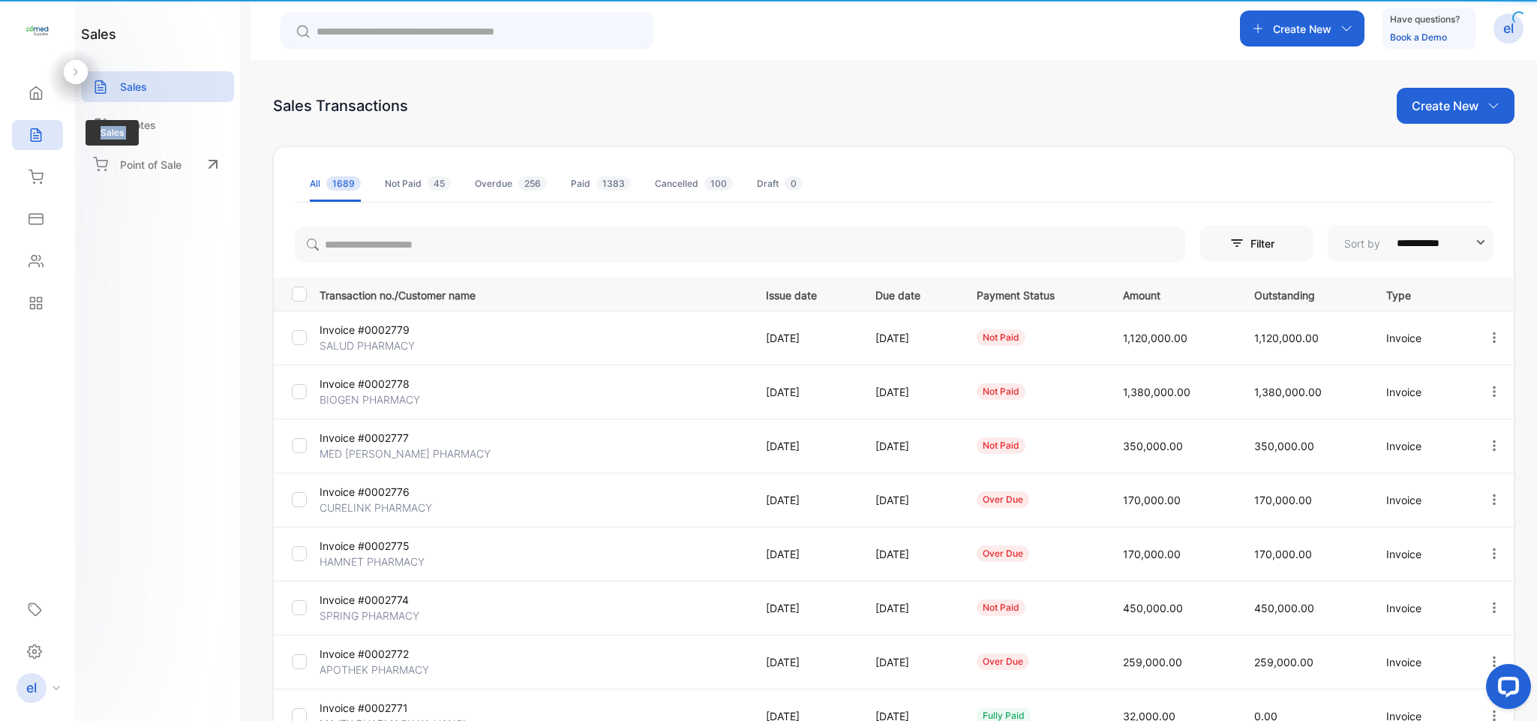
click at [36, 129] on icon at bounding box center [36, 135] width 10 height 13
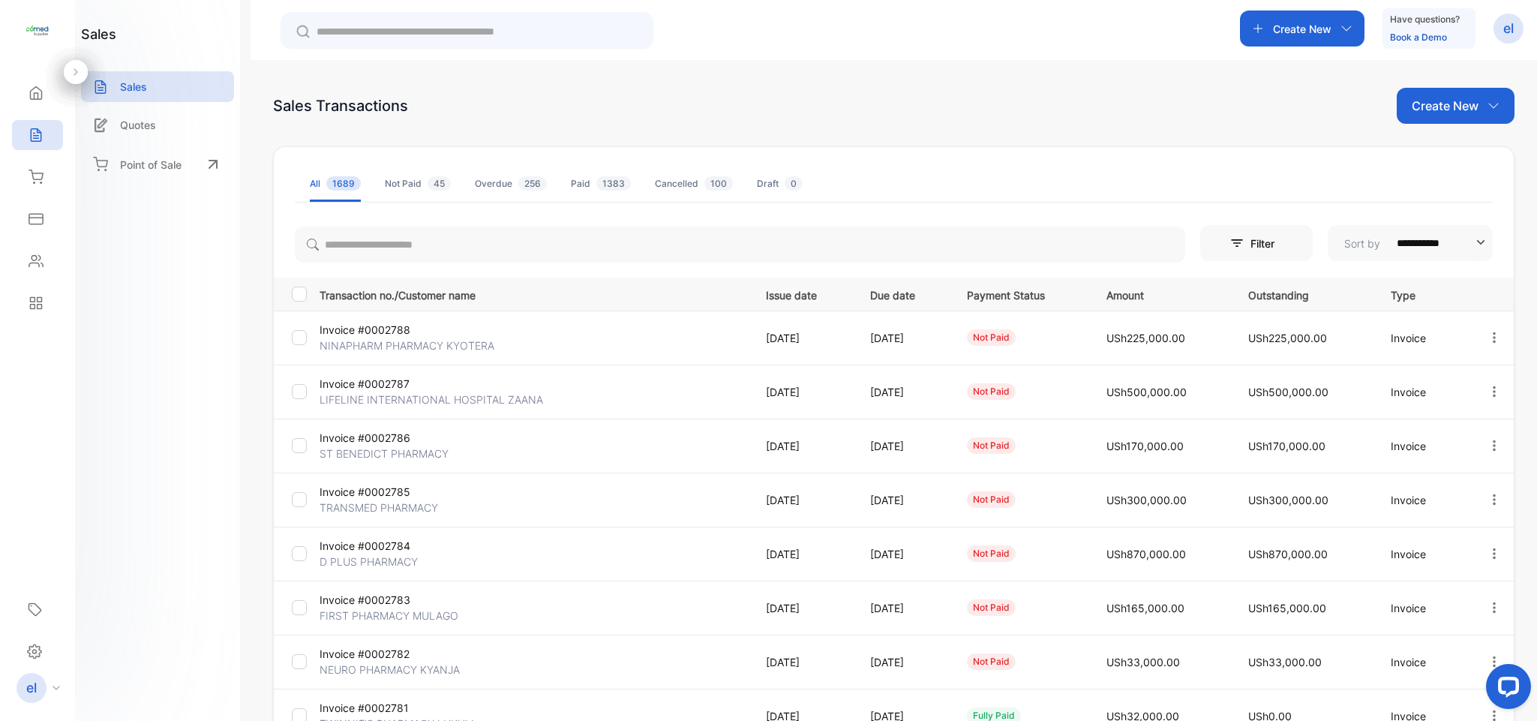
click at [1487, 333] on icon "button" at bounding box center [1493, 337] width 13 height 13
click at [1420, 451] on div "Fetching Latest invoice, please wait..." at bounding box center [768, 360] width 1537 height 721
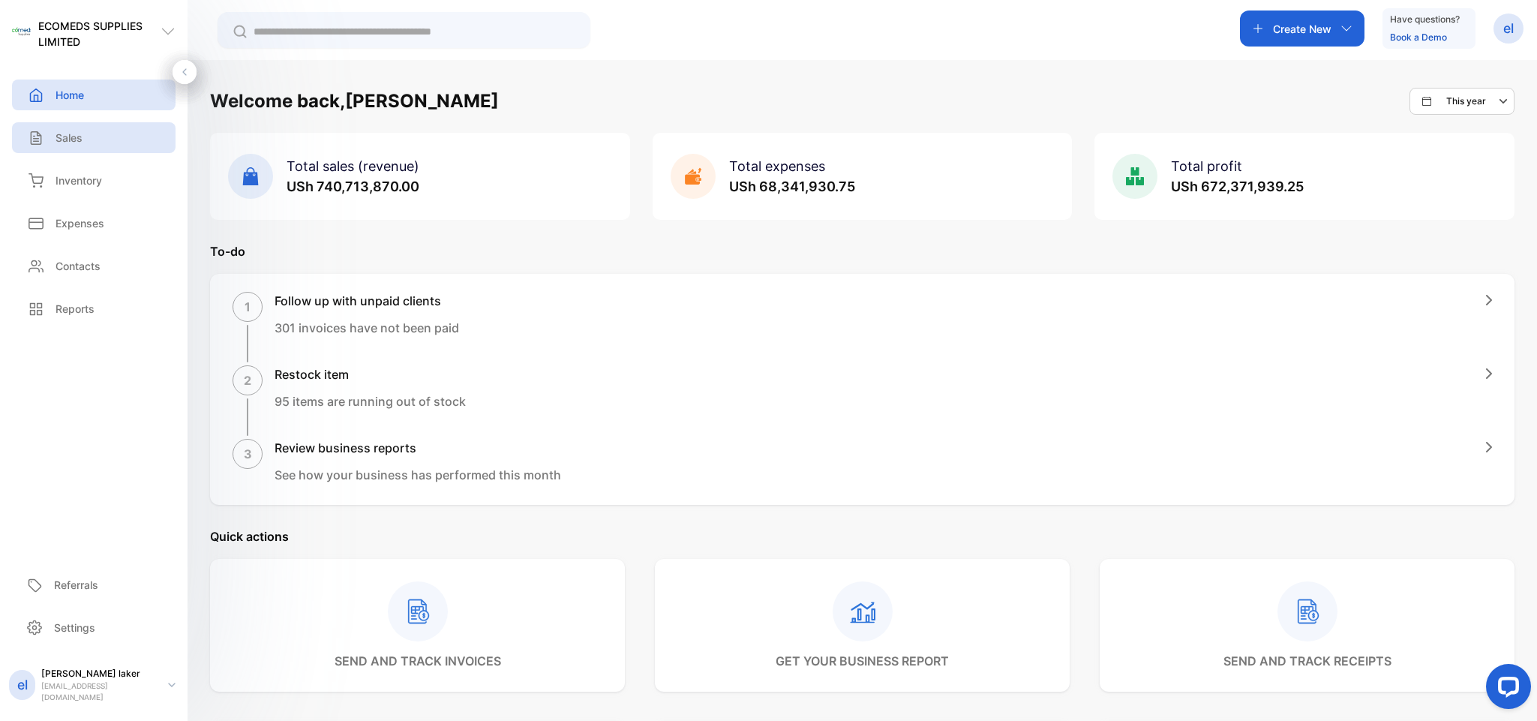
click at [83, 127] on div "Sales" at bounding box center [93, 137] width 163 height 31
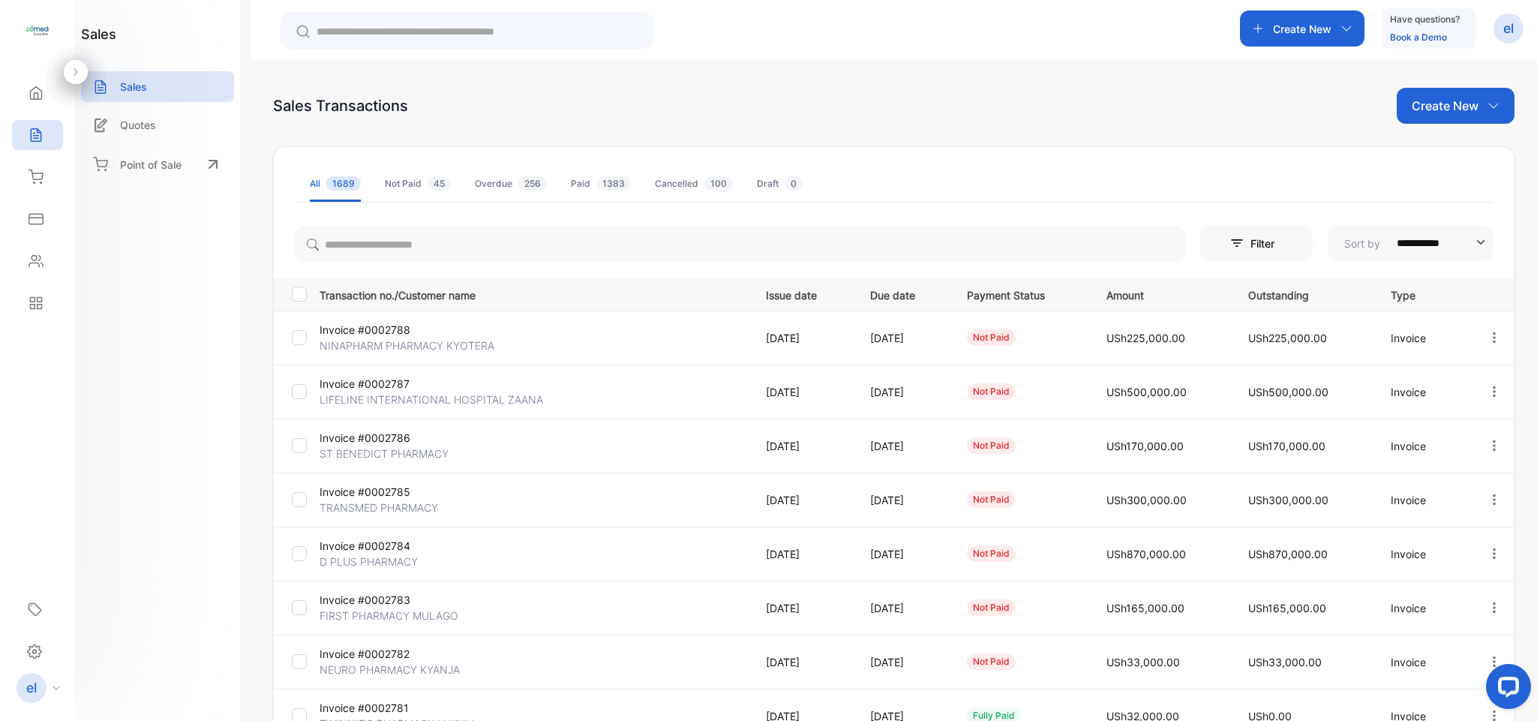
click at [1490, 327] on button "button" at bounding box center [1493, 337] width 13 height 30
click at [1411, 460] on span "Print" at bounding box center [1417, 466] width 26 height 18
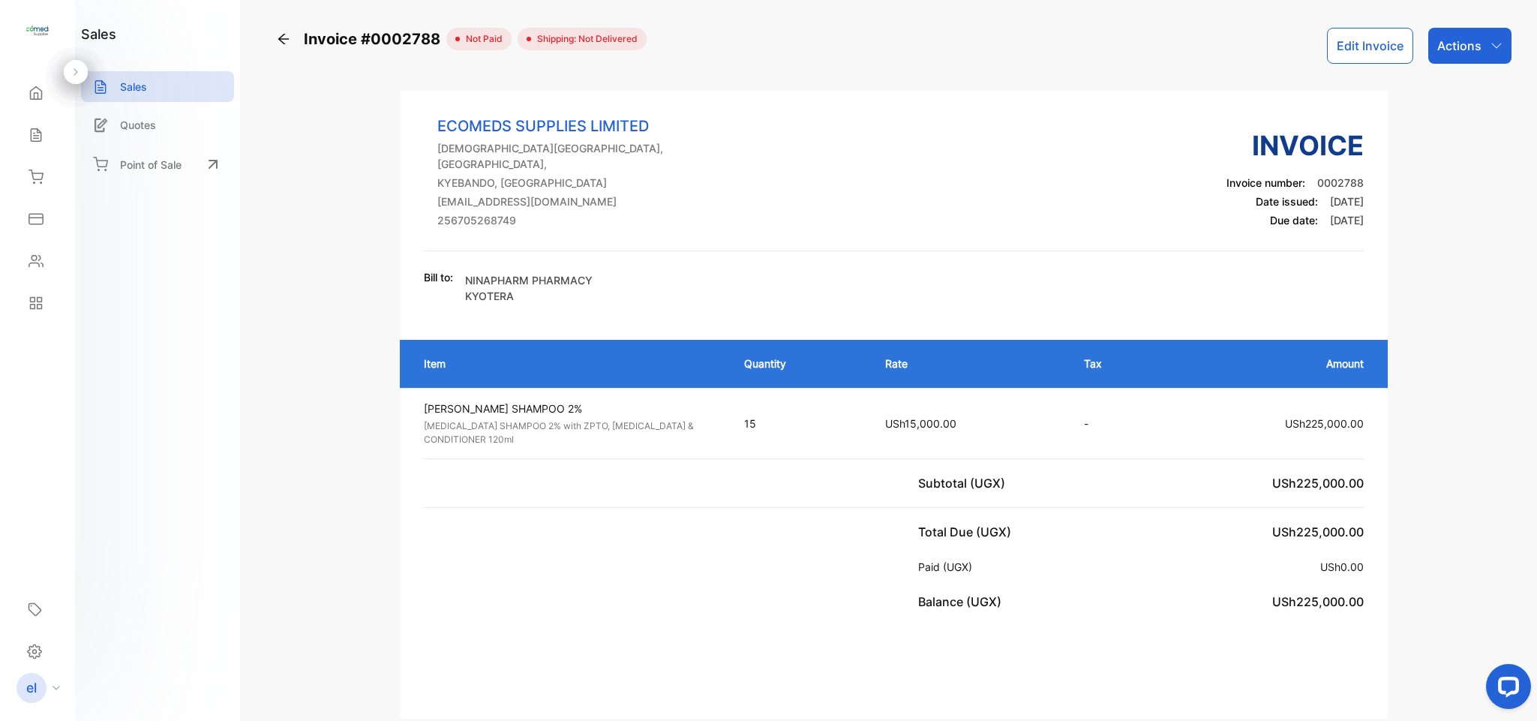
click at [43, 142] on icon at bounding box center [35, 134] width 15 height 15
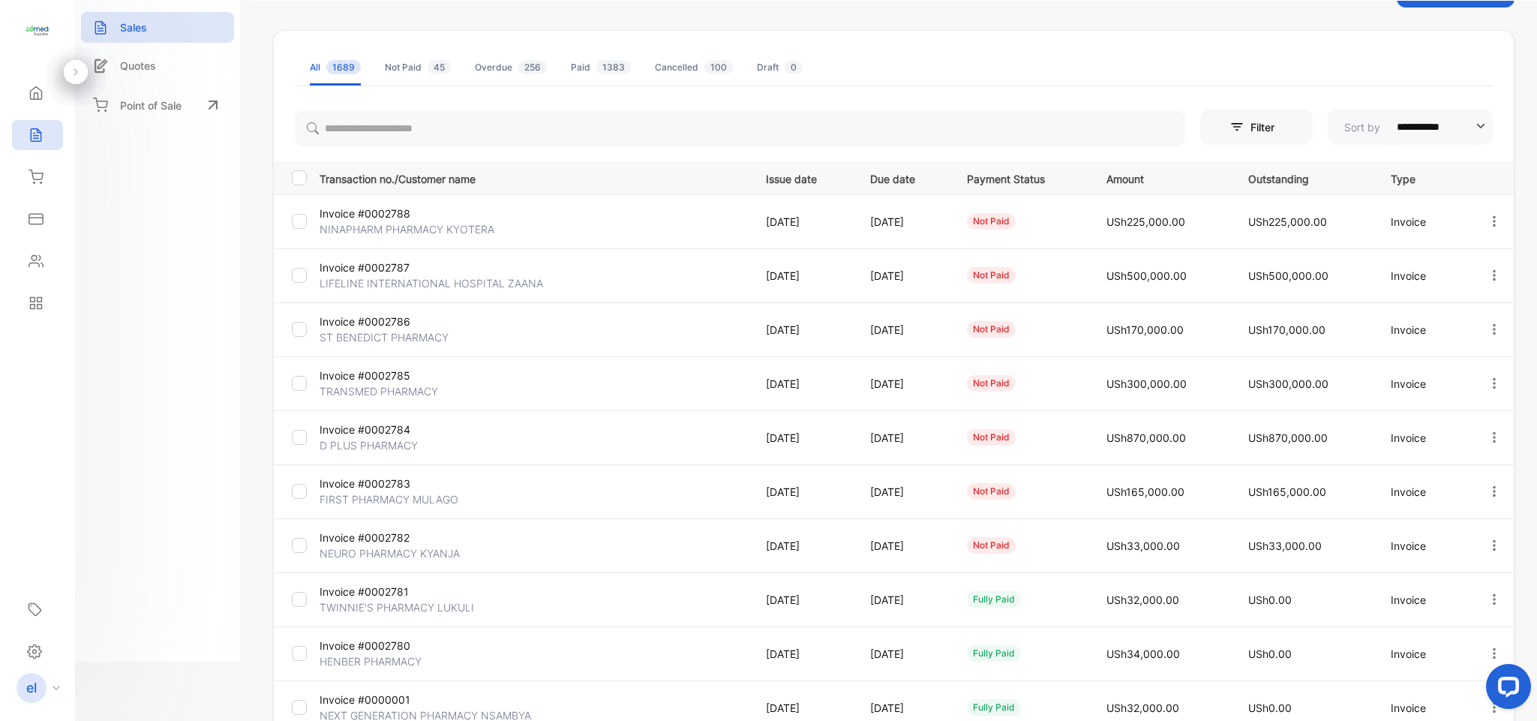
scroll to position [106, 0]
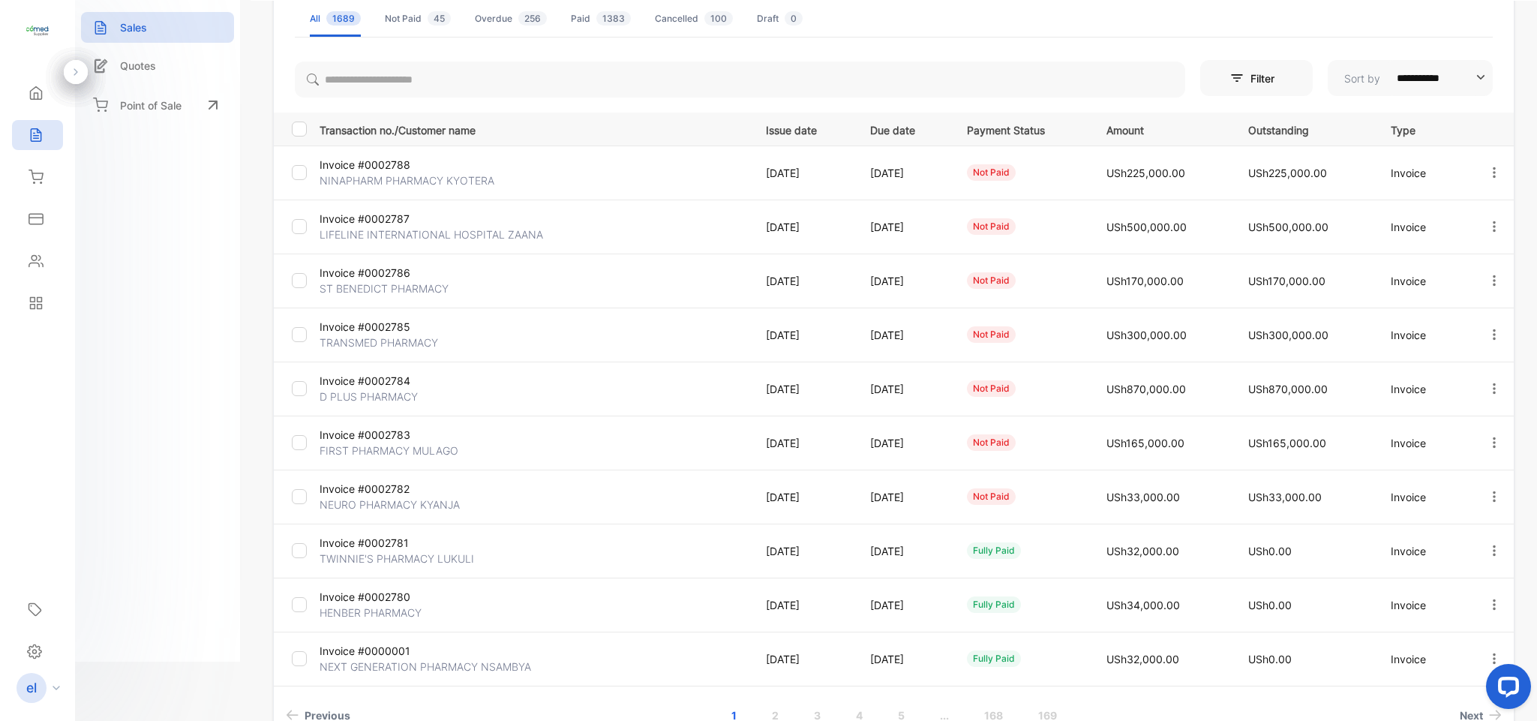
click at [631, 514] on tbody "Invoice #0002788 NINAPHARM PHARMACY KYOTERA [DATE] [DATE] not paid USh225,000.0…" at bounding box center [894, 415] width 1240 height 540
click at [1487, 226] on icon "button" at bounding box center [1493, 226] width 13 height 13
click at [1467, 309] on span "Record payment" at bounding box center [1451, 312] width 94 height 18
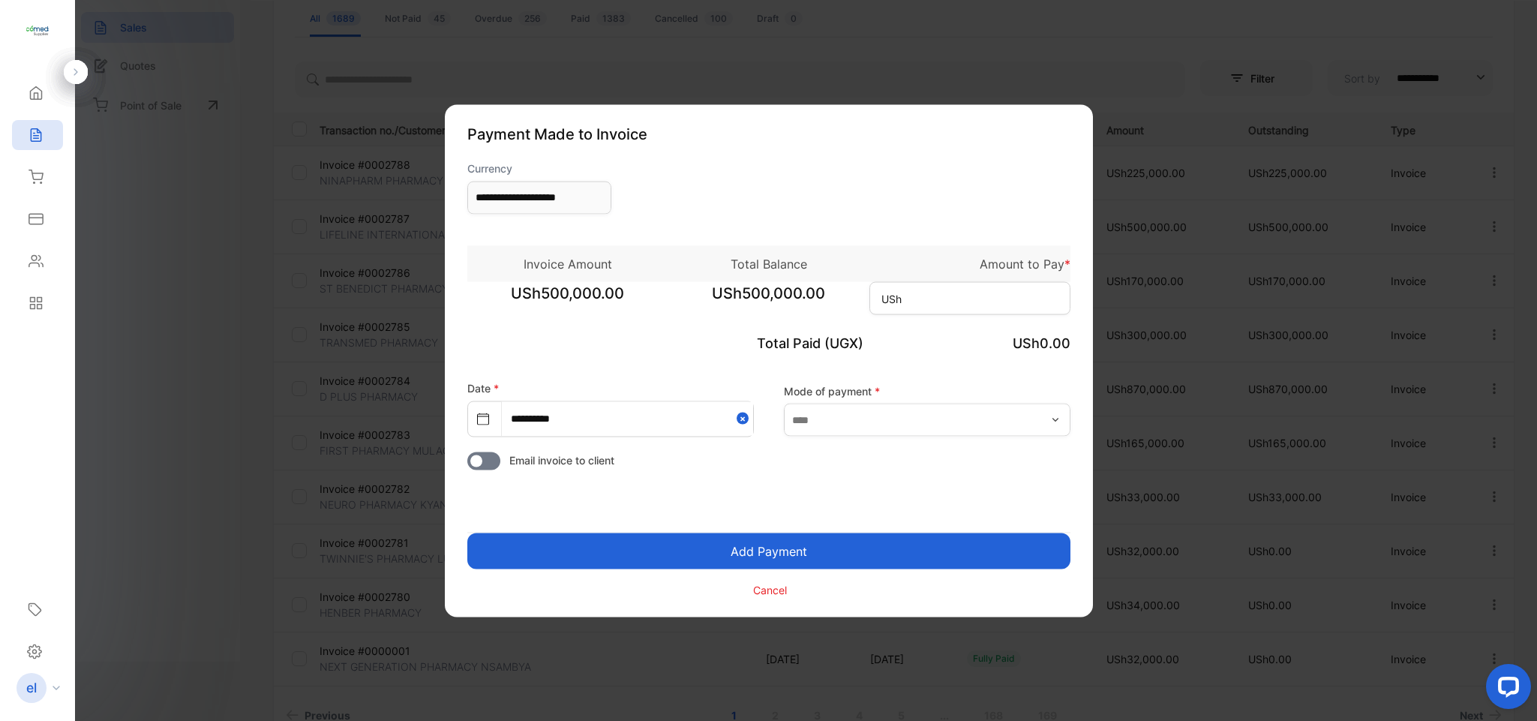
type input "**********"
click at [990, 306] on input at bounding box center [969, 297] width 201 height 33
type input "*******"
click at [781, 542] on button "Add Payment" at bounding box center [768, 550] width 603 height 36
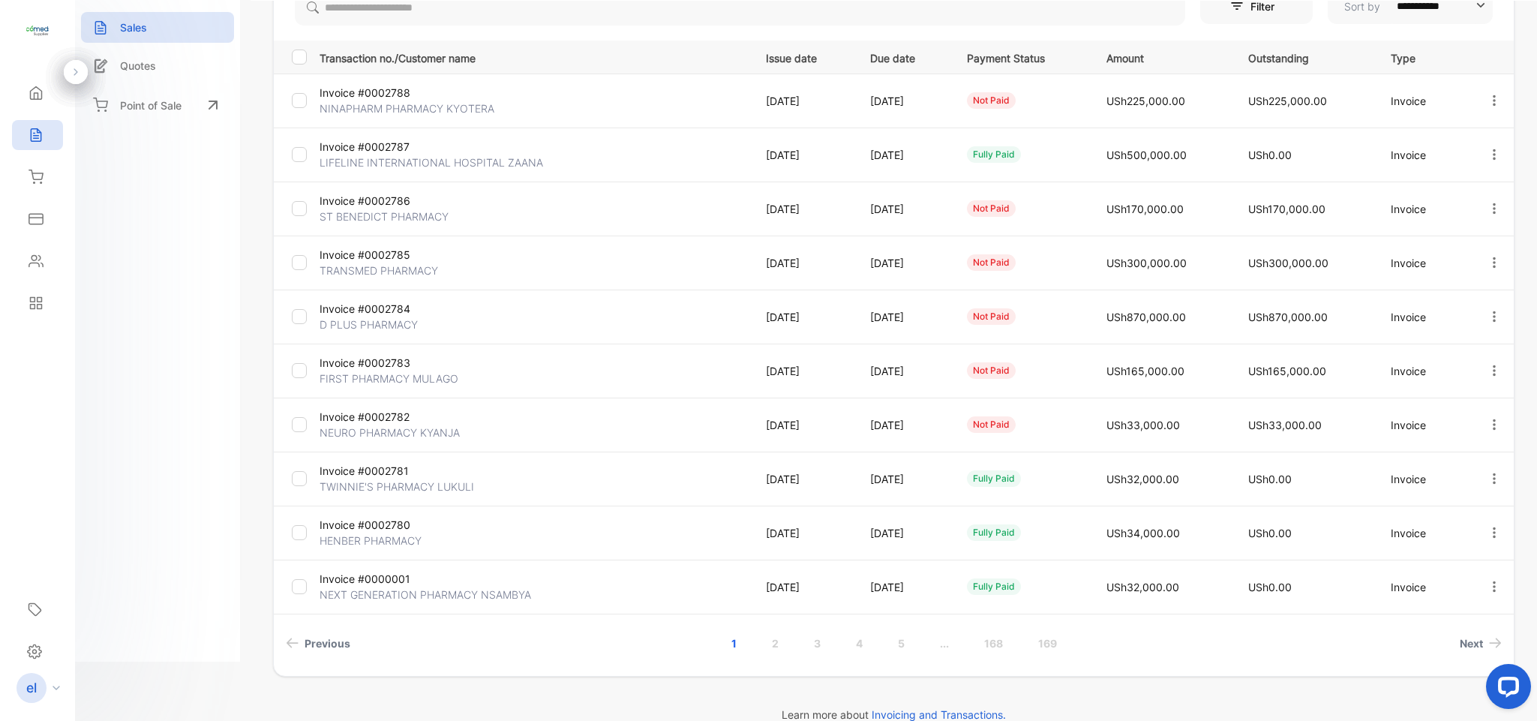
scroll to position [90, 0]
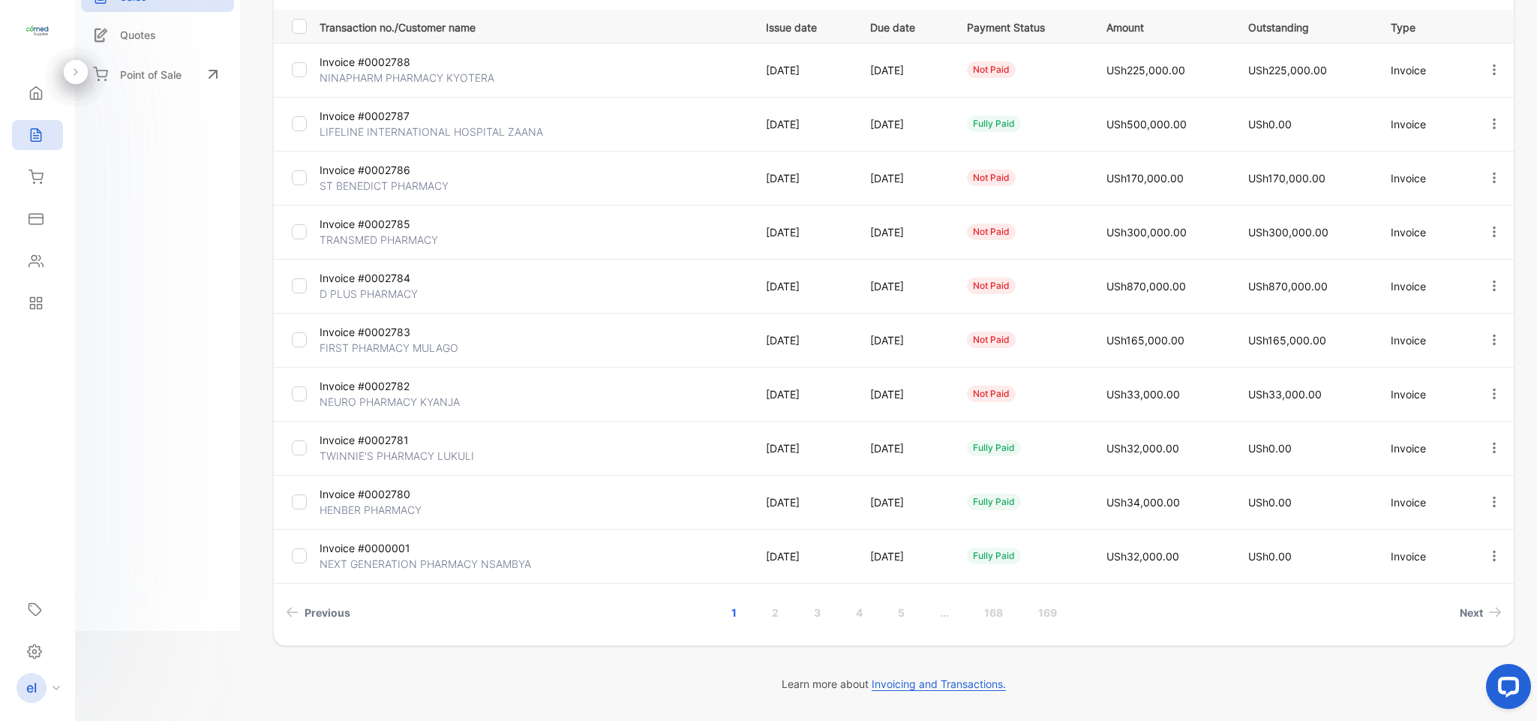
click at [716, 536] on tbody "Invoice #0002788 NINAPHARM PHARMACY KYOTERA 01 Sep, 2025 02 Sep, 2025 not paid …" at bounding box center [894, 313] width 1240 height 540
click at [770, 612] on link "2" at bounding box center [775, 612] width 43 height 28
type input "**********"
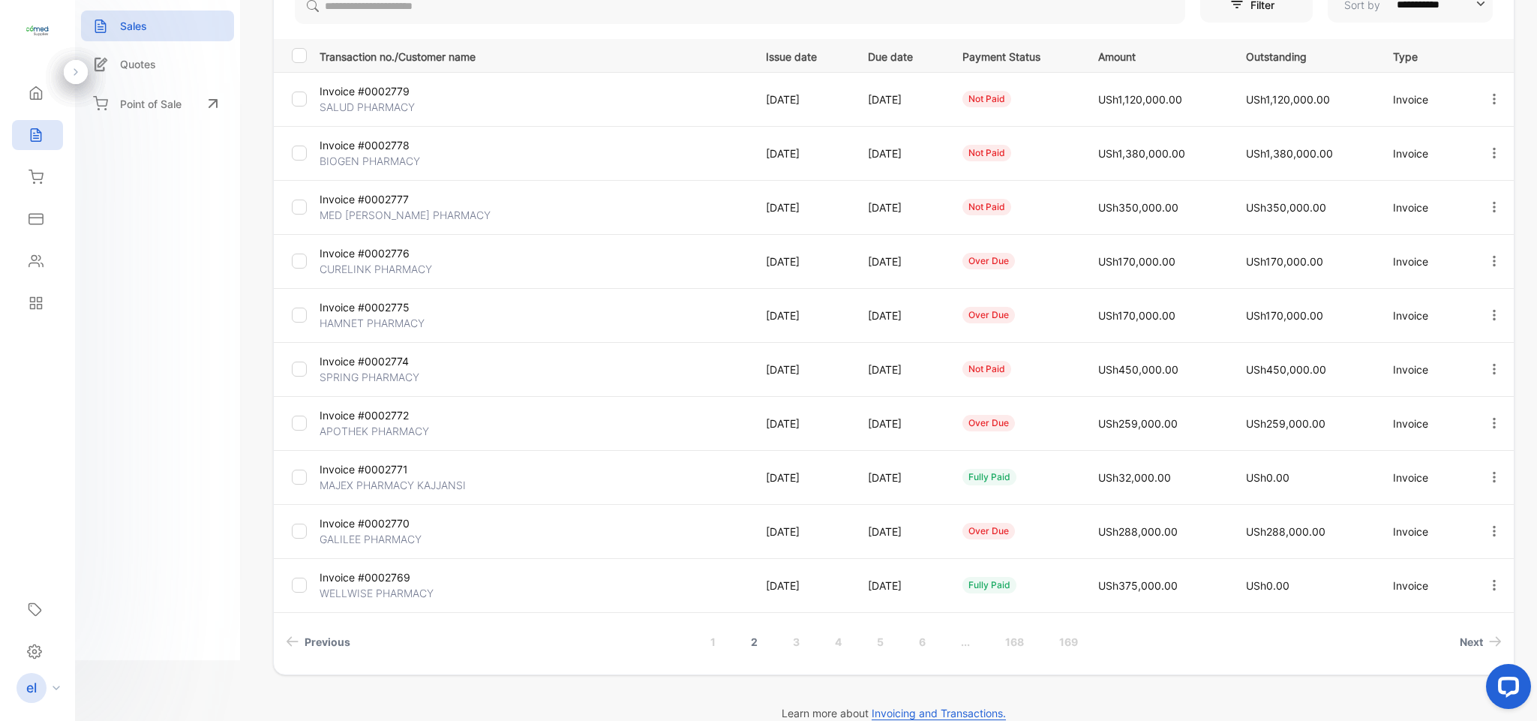
scroll to position [165, 0]
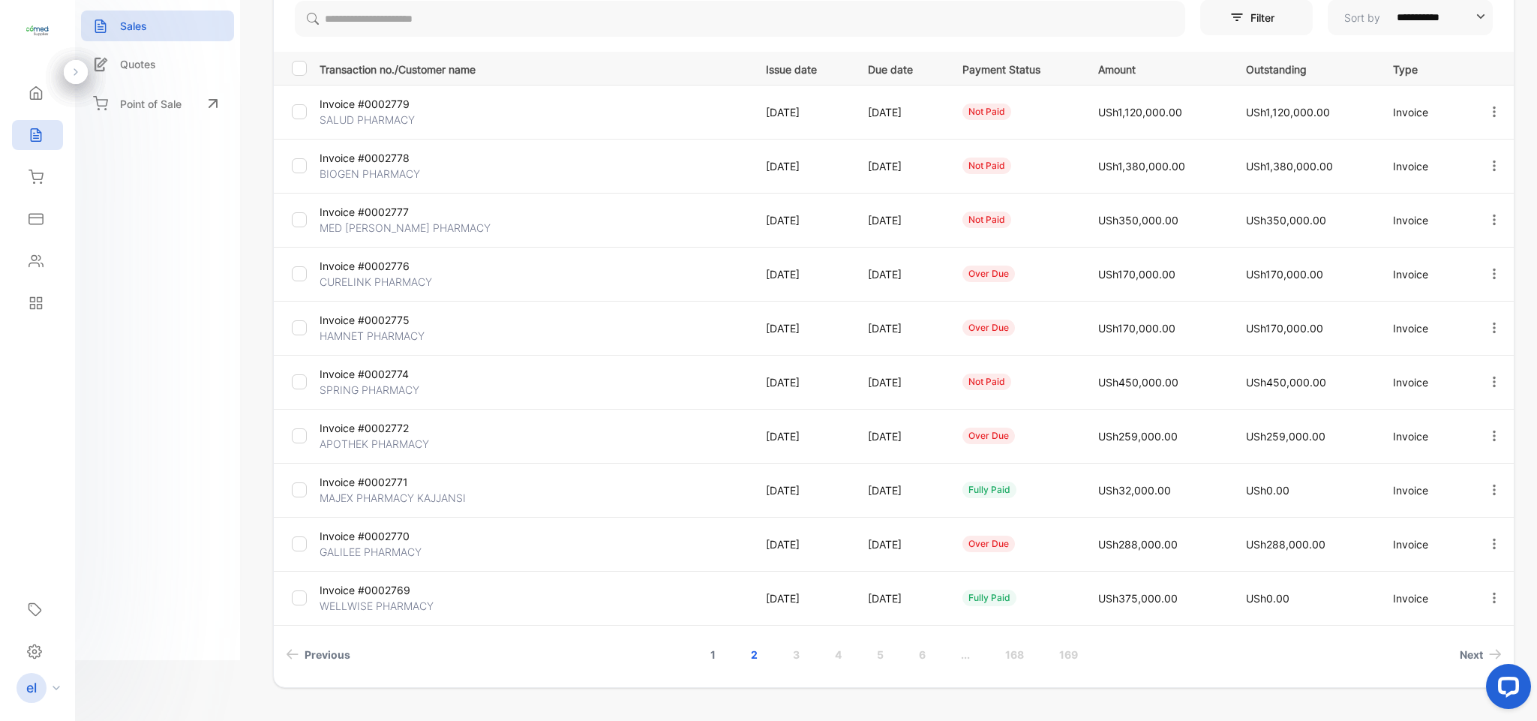
click at [705, 649] on link "1" at bounding box center [712, 654] width 41 height 28
click at [772, 651] on link "2" at bounding box center [775, 654] width 43 height 28
click at [1533, 383] on div "**********" at bounding box center [893, 359] width 1286 height 721
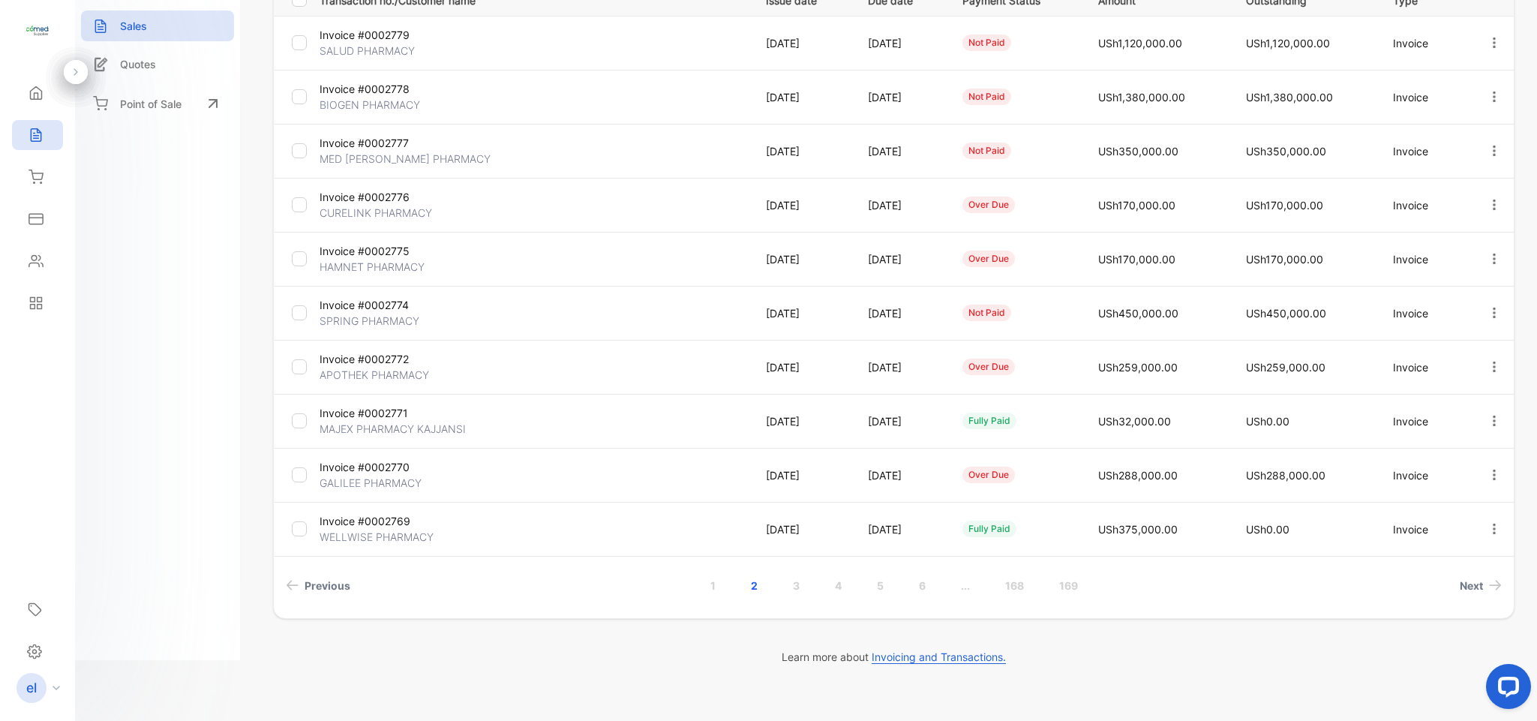
scroll to position [263, 0]
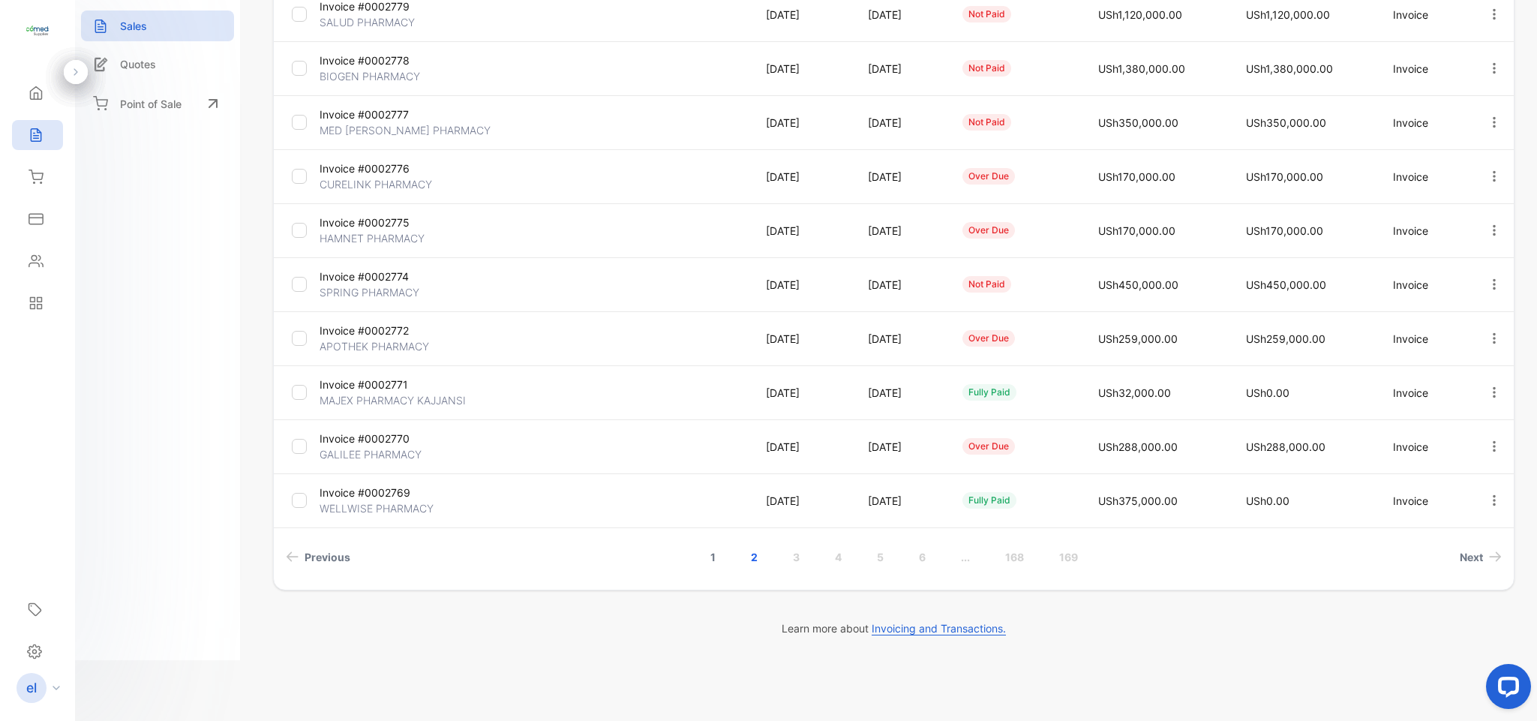
click at [706, 553] on link "1" at bounding box center [712, 557] width 41 height 28
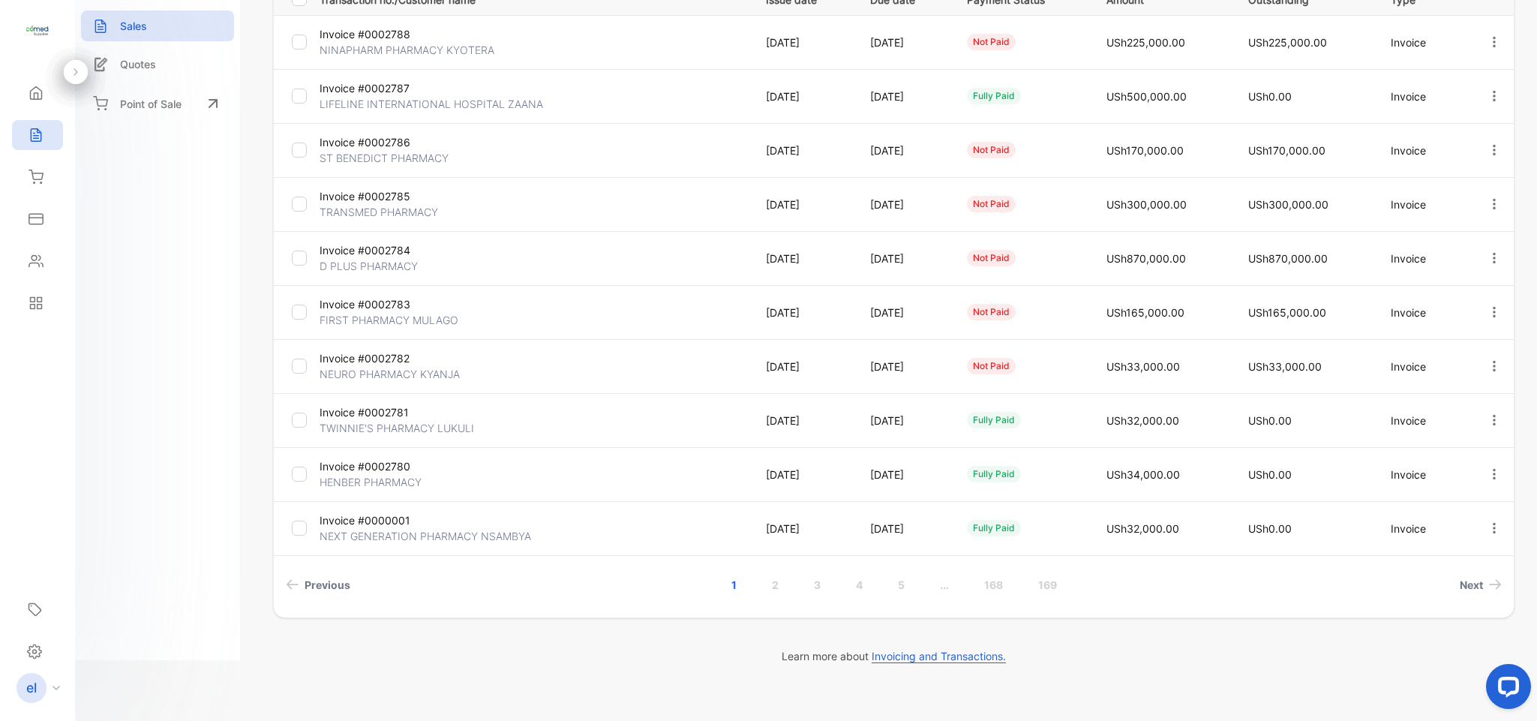
click at [949, 318] on td "[DATE]" at bounding box center [900, 312] width 97 height 54
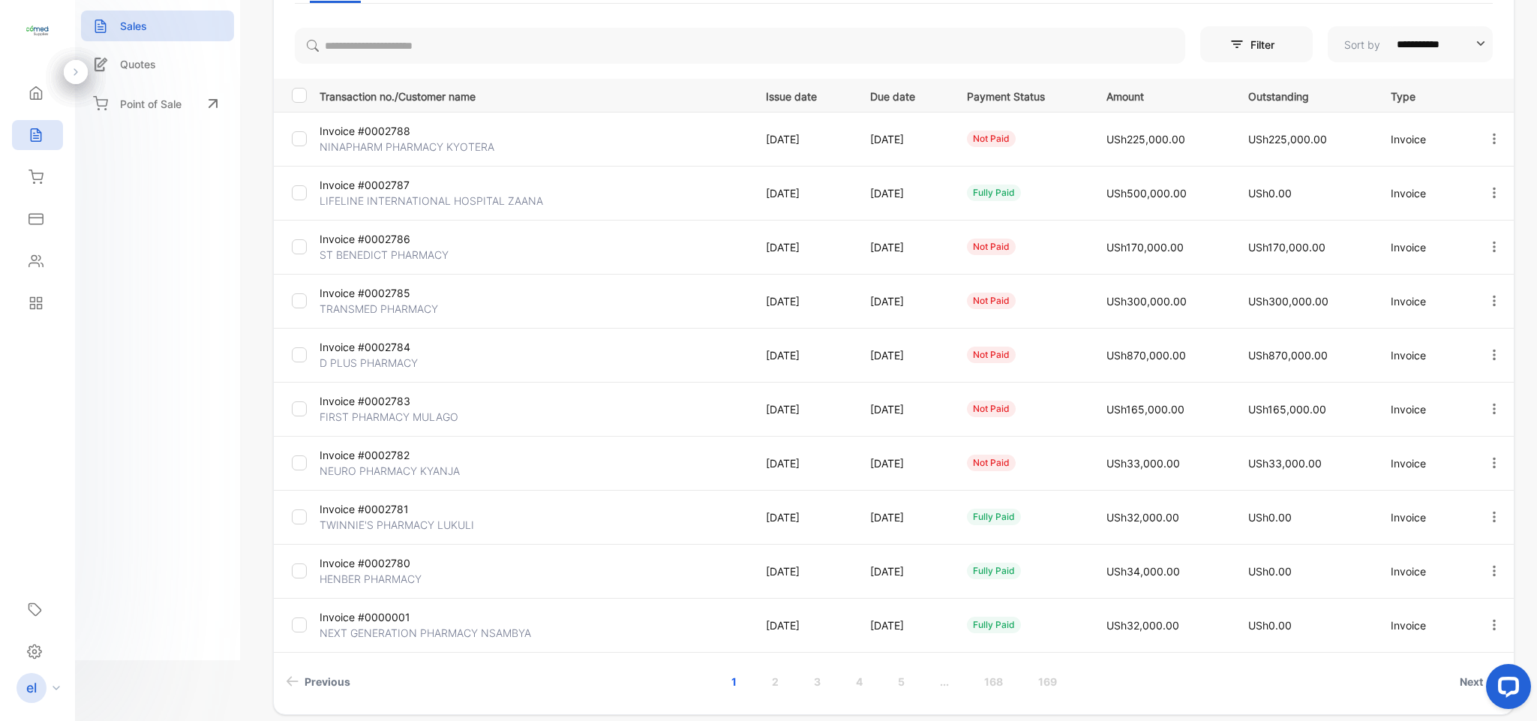
scroll to position [135, 0]
